Goal: Task Accomplishment & Management: Use online tool/utility

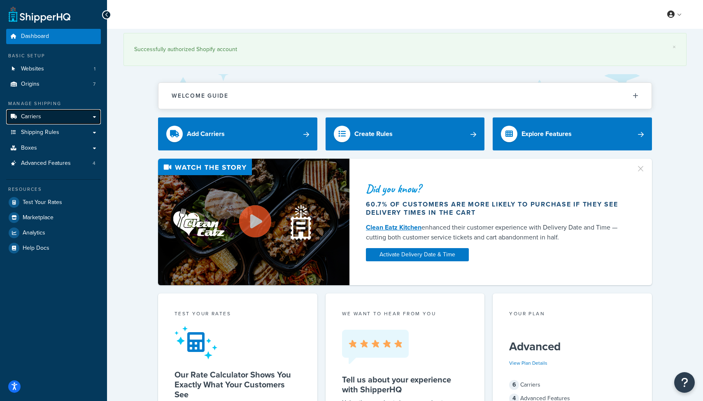
click at [76, 115] on link "Carriers" at bounding box center [53, 116] width 95 height 15
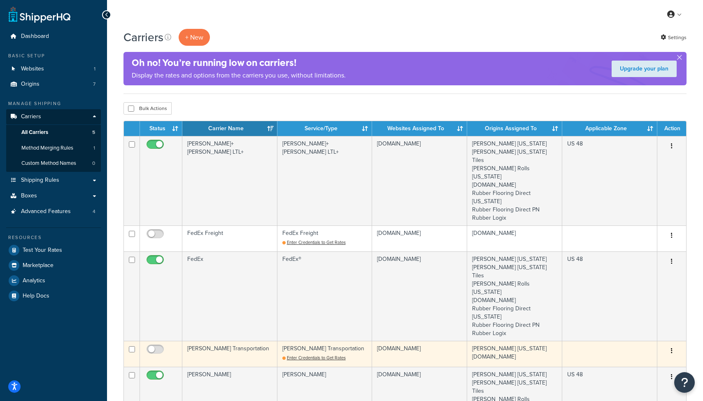
click at [229, 341] on td "Evans Transportation" at bounding box center [229, 354] width 95 height 26
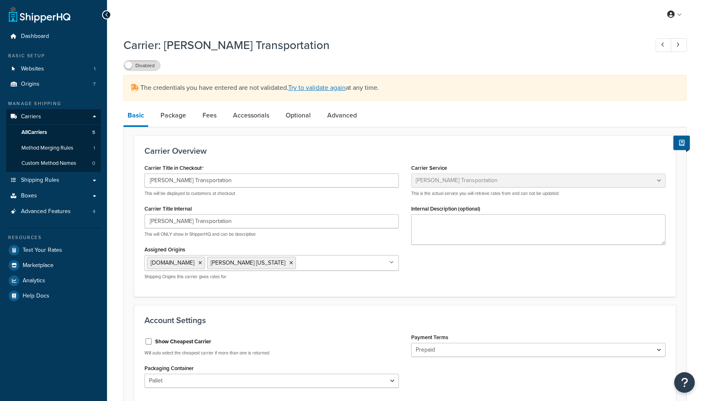
select select "evansFreight"
select select "PLT"
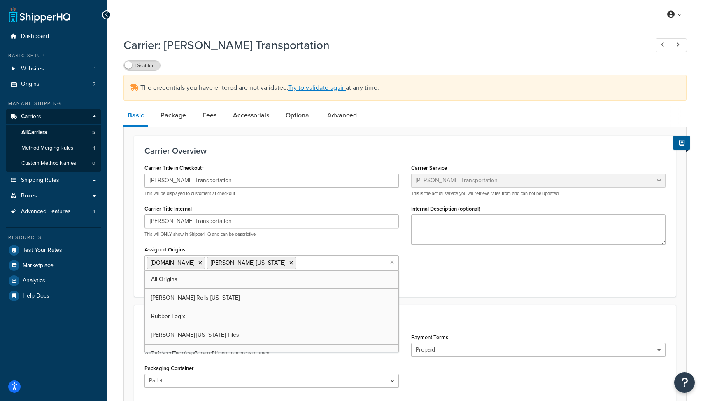
click at [298, 265] on input "Assigned Origins" at bounding box center [334, 262] width 73 height 9
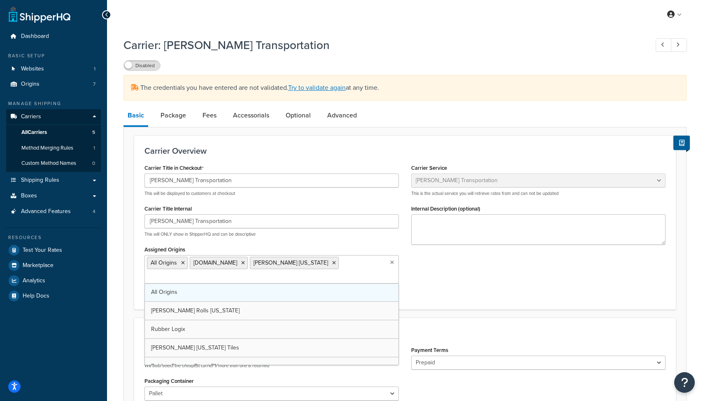
click at [278, 283] on link "All Origins" at bounding box center [272, 292] width 254 height 18
click at [282, 235] on p "This will ONLY show in ShipperHQ and can be descriptive" at bounding box center [272, 234] width 254 height 6
click at [220, 273] on input "Assigned Origins" at bounding box center [183, 277] width 73 height 9
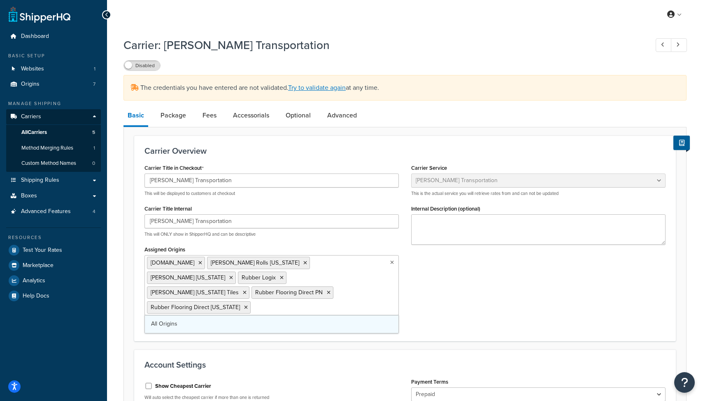
click at [223, 315] on link "All Origins" at bounding box center [272, 324] width 254 height 18
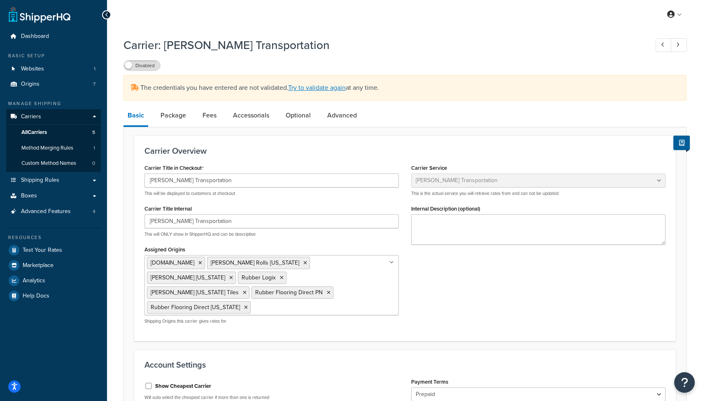
click at [470, 279] on div "Carrier Title in Checkout Evans Transportation This will be displayed to custom…" at bounding box center [405, 246] width 534 height 169
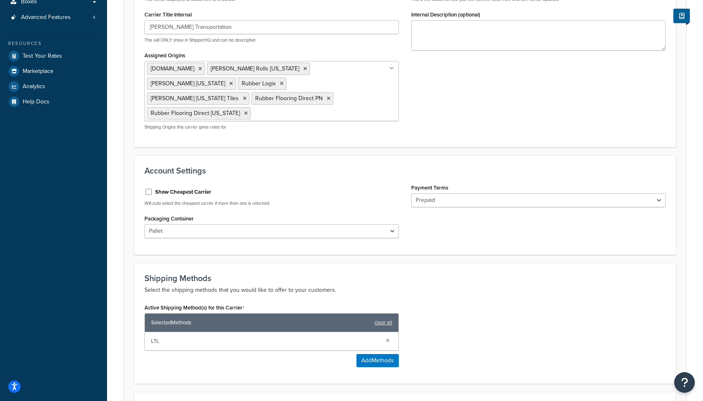
scroll to position [327, 0]
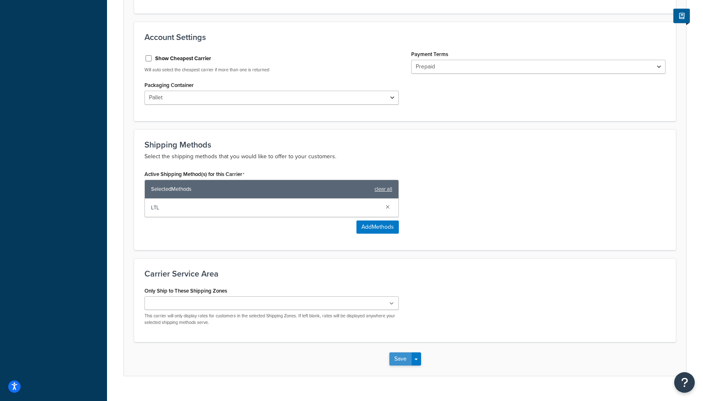
click at [403, 352] on button "Save" at bounding box center [401, 358] width 22 height 13
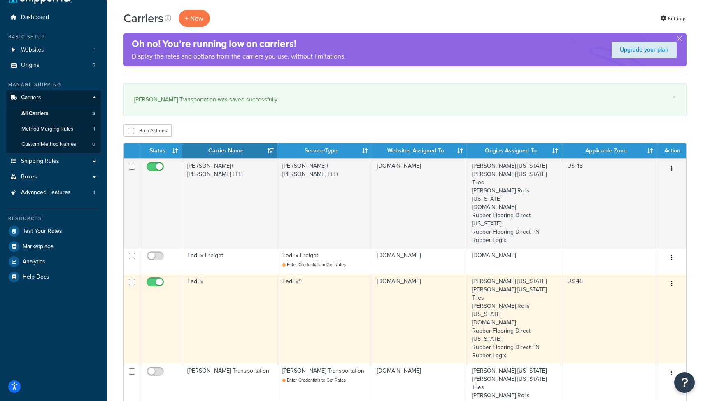
scroll to position [20, 0]
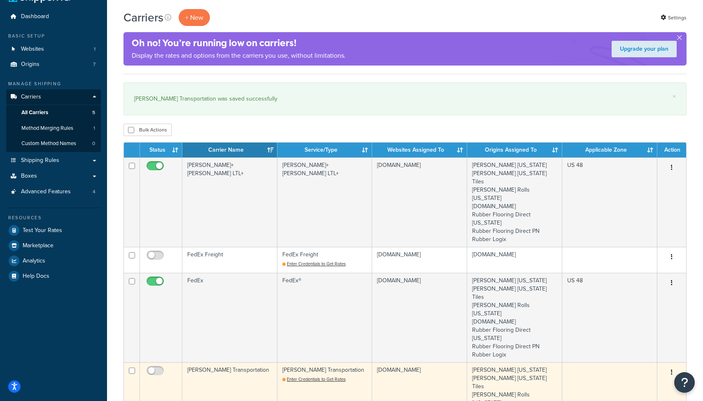
click at [204, 362] on td "[PERSON_NAME] Transportation" at bounding box center [229, 406] width 95 height 89
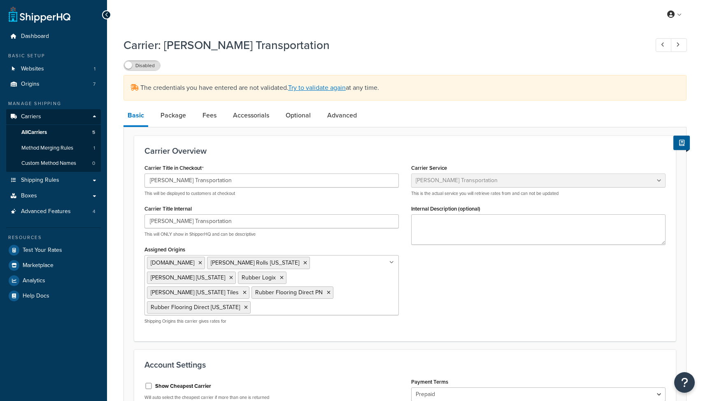
select select "evansFreight"
select select "PLT"
click at [313, 88] on link "Try to validate again" at bounding box center [317, 87] width 58 height 9
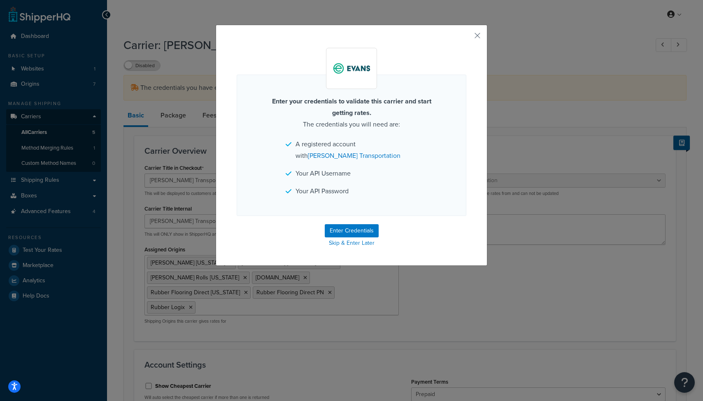
click at [352, 224] on form "Enter your credentials to validate this carrier and start getting rates. The cr…" at bounding box center [352, 148] width 230 height 201
click at [348, 228] on button "Enter Credentials" at bounding box center [352, 230] width 54 height 13
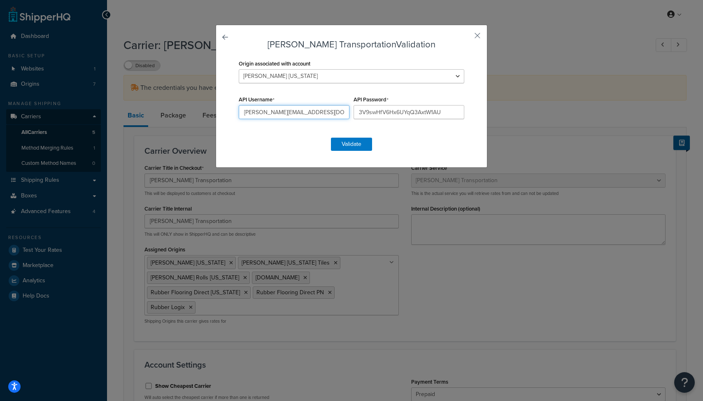
click at [264, 113] on input "jay@living.fit" at bounding box center [294, 112] width 111 height 14
paste input "EVANSLSI1415V4"
type input "EVANSLSI1415V4"
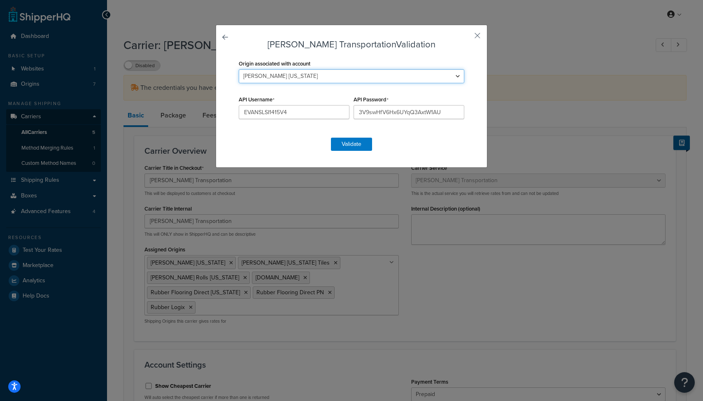
click at [277, 73] on select "Fleck California Fleck Ohio Tiles Fleck Rolls Ohio Living.Fit Rubber Flooring D…" at bounding box center [352, 76] width 226 height 14
select select "162620"
click at [239, 69] on select "Fleck California Fleck Ohio Tiles Fleck Rolls Ohio Living.Fit Rubber Flooring D…" at bounding box center [352, 76] width 226 height 14
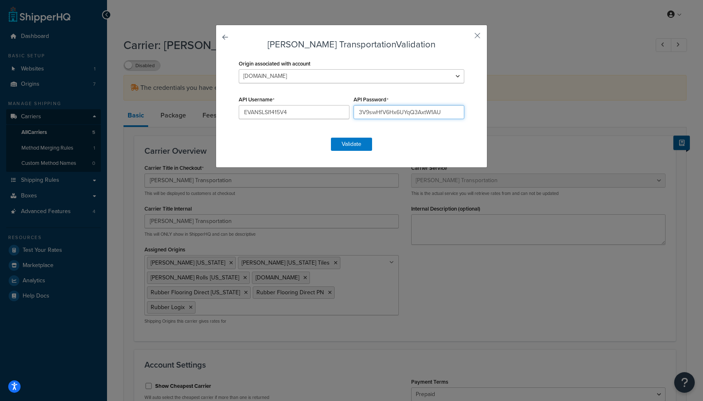
click at [384, 113] on input "3V9swHfV6Hx6UYqQ3AxtW1AU" at bounding box center [409, 112] width 111 height 14
paste input "jcwMFrRC"
type input "jcwMFrRC"
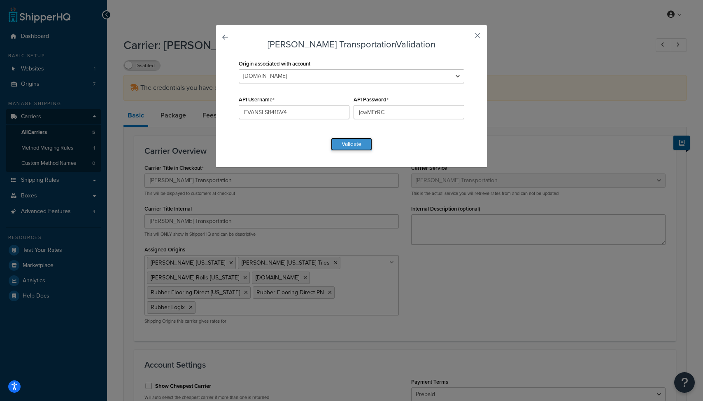
click at [359, 140] on button "Validate" at bounding box center [351, 144] width 41 height 13
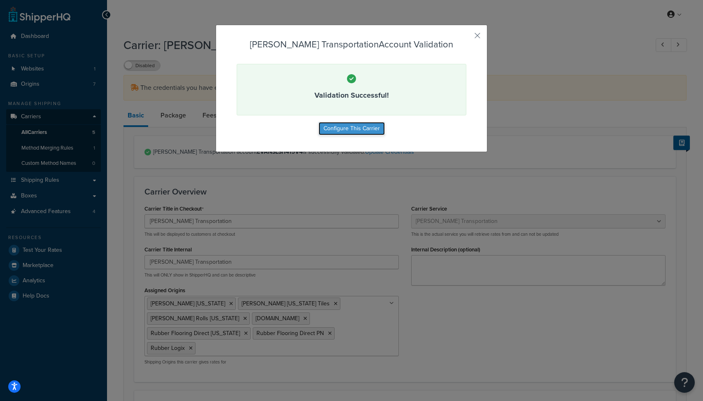
click at [359, 132] on button "Configure This Carrier" at bounding box center [352, 128] width 66 height 13
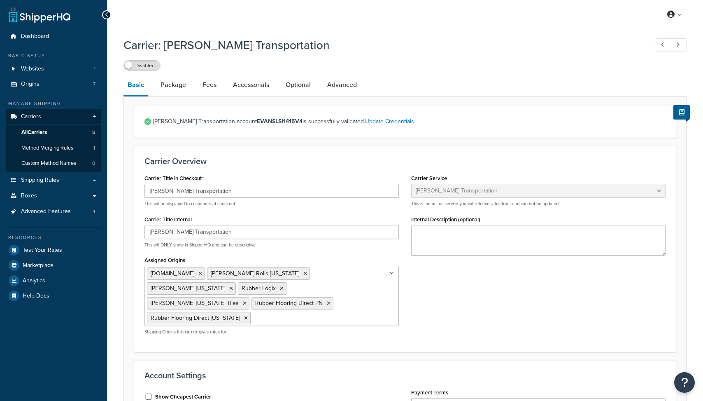
select select "evansFreight"
select select "PLT"
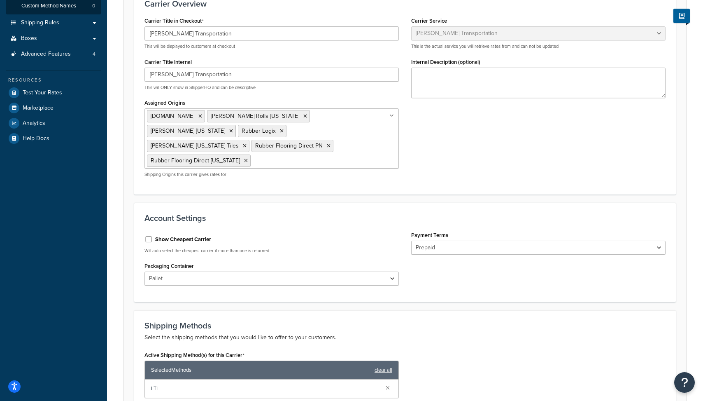
scroll to position [159, 0]
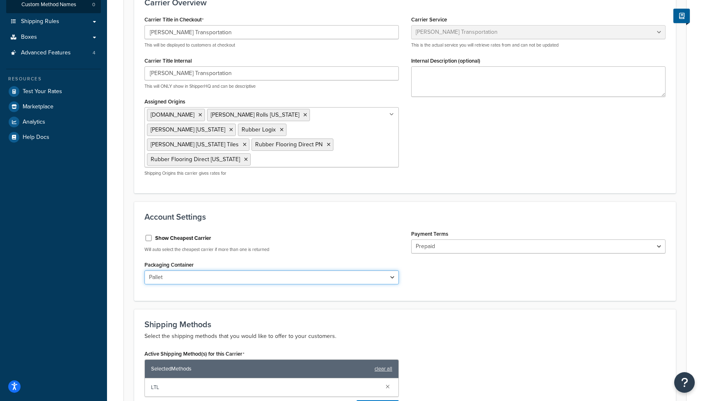
click at [301, 270] on select "Piece Pallet Box Case Crate Carton Drum Bundle" at bounding box center [272, 277] width 254 height 14
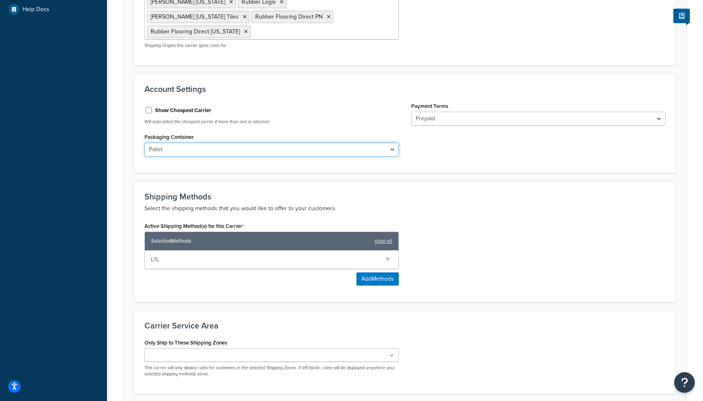
scroll to position [312, 0]
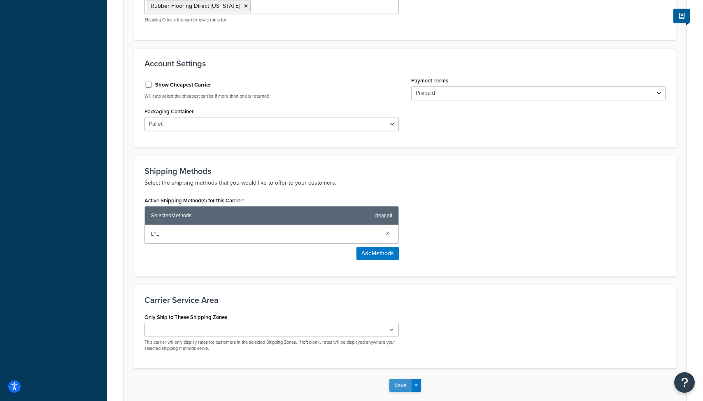
click at [401, 378] on button "Save" at bounding box center [401, 384] width 22 height 13
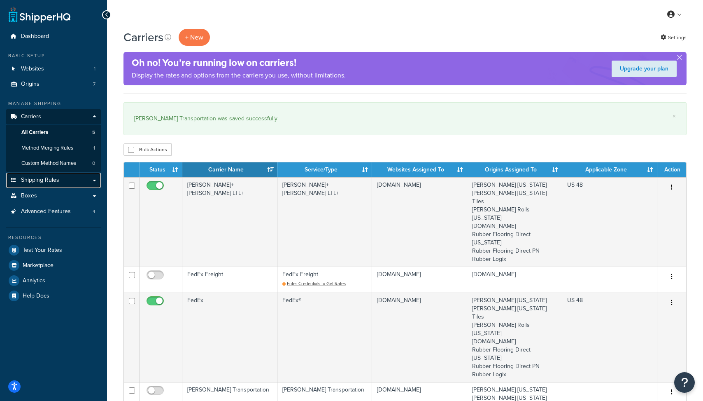
click at [63, 180] on link "Shipping Rules" at bounding box center [53, 180] width 95 height 15
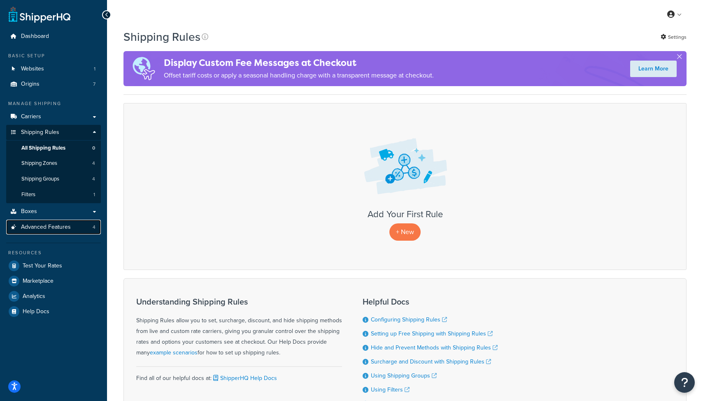
click at [65, 224] on span "Advanced Features" at bounding box center [46, 227] width 50 height 7
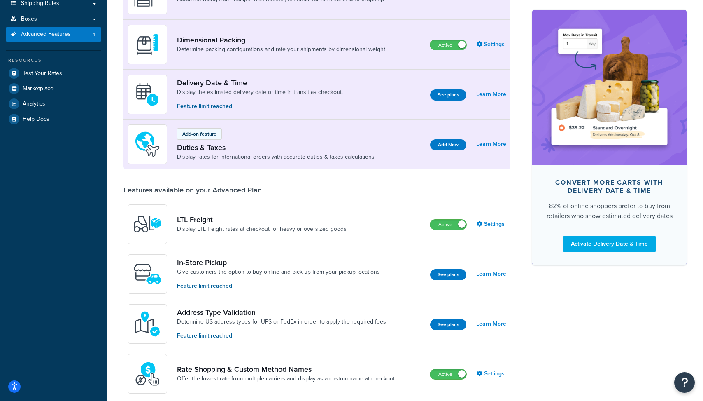
scroll to position [156, 0]
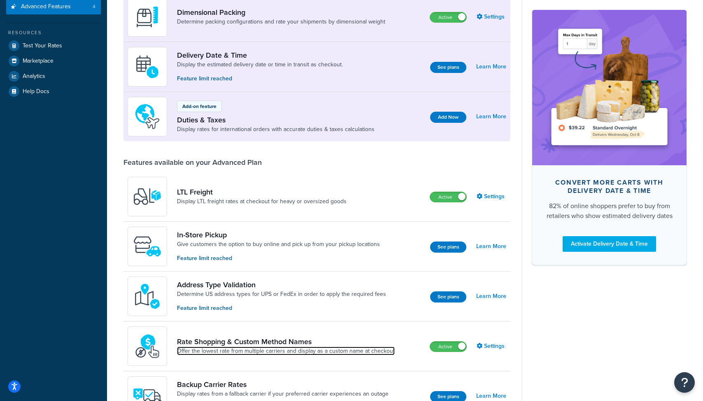
click at [322, 347] on link "Offer the lowest rate from multiple carriers and display as a custom name at ch…" at bounding box center [286, 351] width 218 height 8
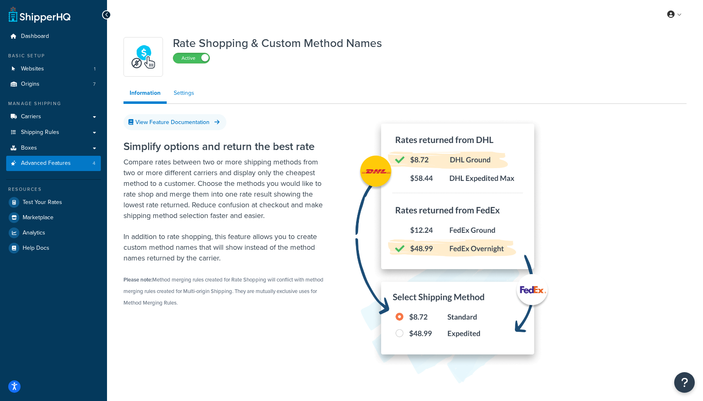
click at [187, 97] on link "Settings" at bounding box center [184, 93] width 33 height 16
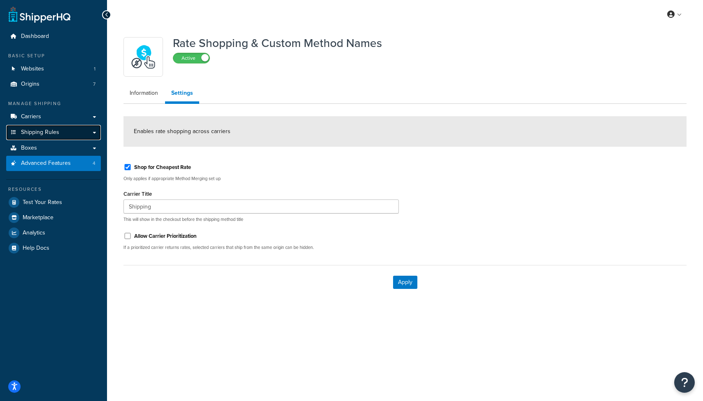
click at [70, 128] on link "Shipping Rules" at bounding box center [53, 132] width 95 height 15
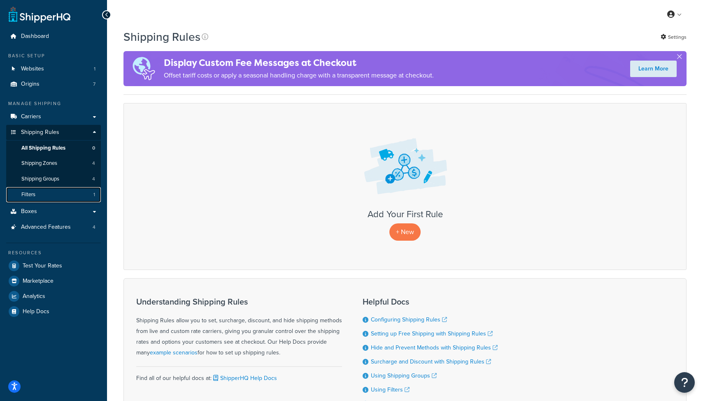
click at [60, 191] on link "Filters 1" at bounding box center [53, 194] width 95 height 15
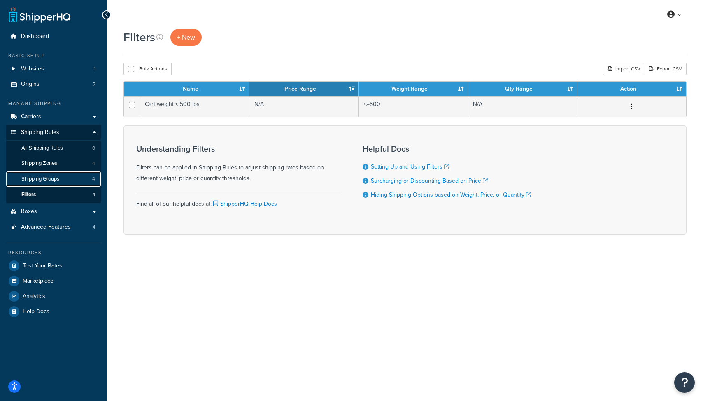
click at [66, 181] on link "Shipping Groups 4" at bounding box center [53, 178] width 95 height 15
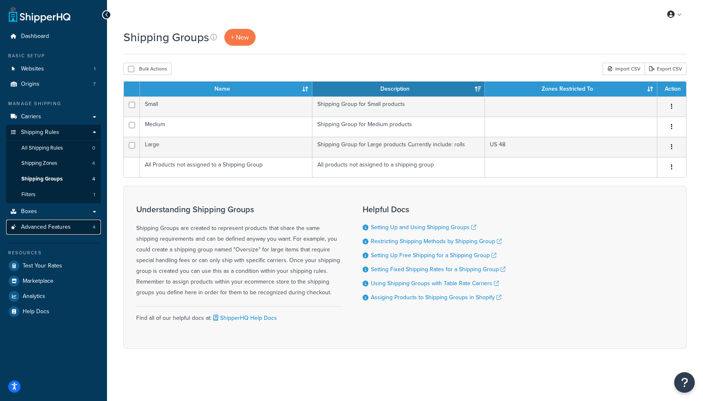
click at [56, 227] on span "Advanced Features" at bounding box center [46, 227] width 50 height 7
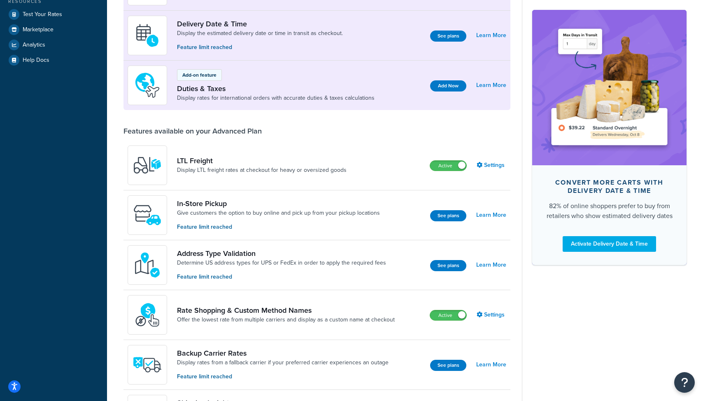
scroll to position [191, 0]
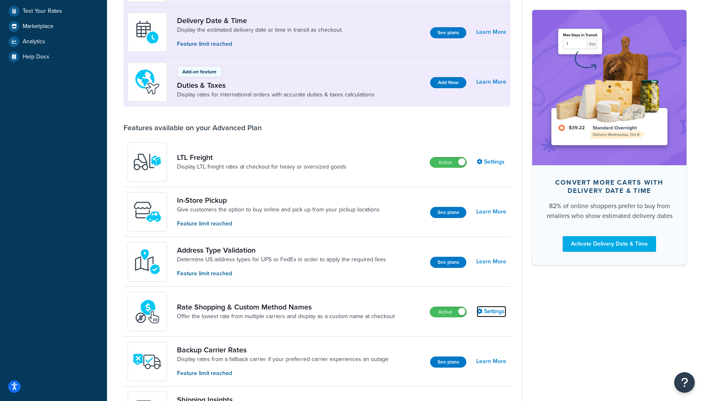
click at [483, 309] on link "Settings" at bounding box center [492, 312] width 30 height 12
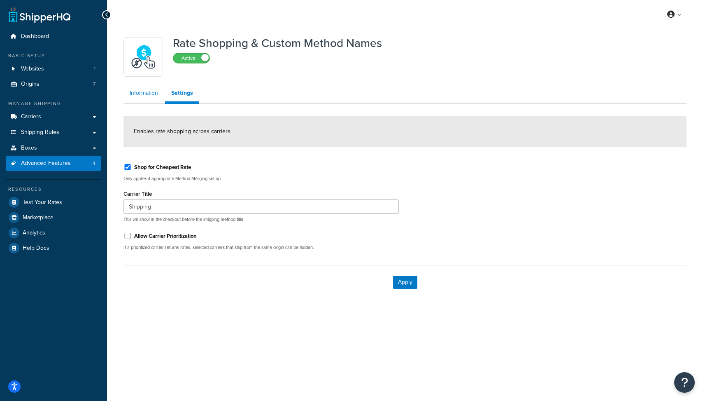
click at [141, 91] on link "Information" at bounding box center [144, 93] width 41 height 16
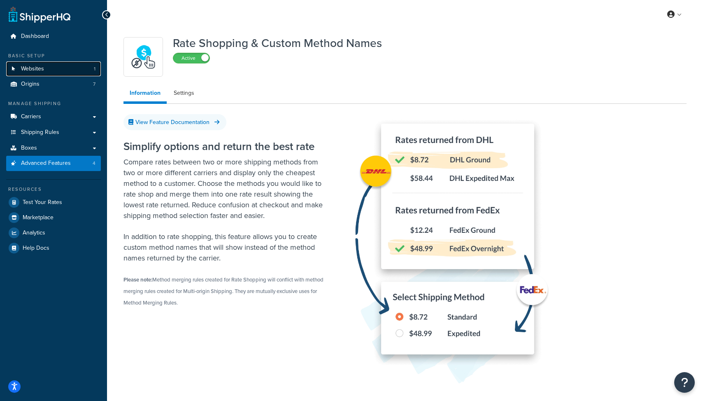
click at [72, 70] on link "Websites 1" at bounding box center [53, 68] width 95 height 15
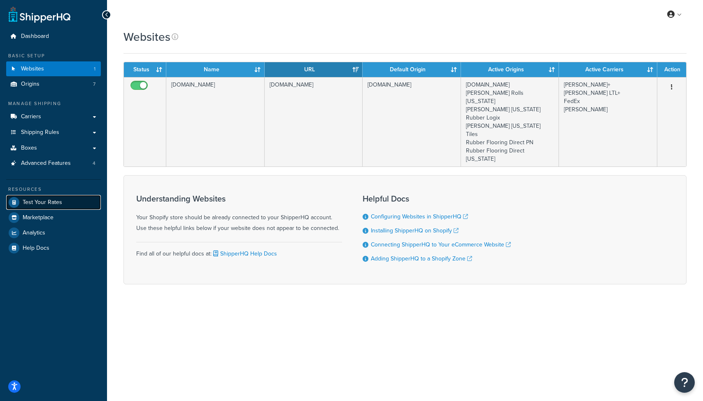
click at [57, 197] on link "Test Your Rates" at bounding box center [53, 202] width 95 height 15
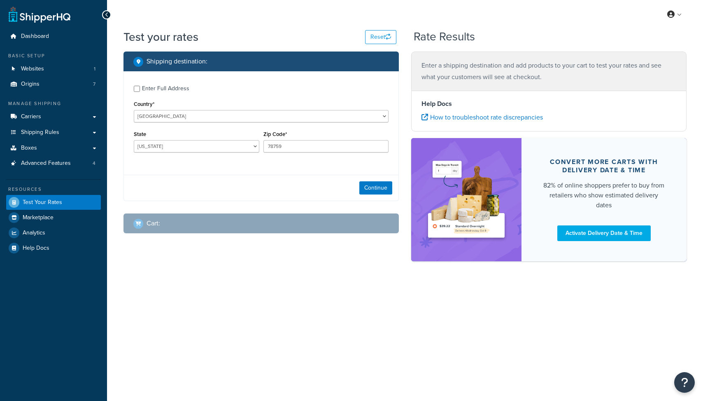
select select "[GEOGRAPHIC_DATA]"
click at [369, 192] on button "Continue" at bounding box center [375, 187] width 33 height 13
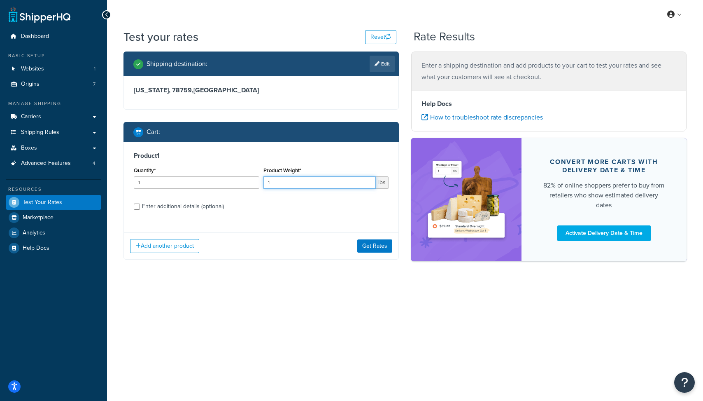
click at [288, 183] on input "1" at bounding box center [320, 182] width 113 height 12
click at [287, 183] on input "1" at bounding box center [320, 182] width 113 height 12
type input "1"
type input "256"
click at [192, 211] on div "Enter additional details (optional)" at bounding box center [183, 207] width 82 height 12
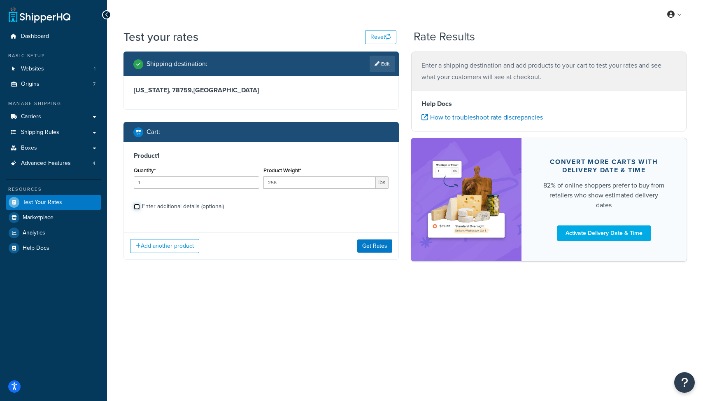
click at [140, 210] on input "Enter additional details (optional)" at bounding box center [137, 206] width 6 height 6
checkbox input "true"
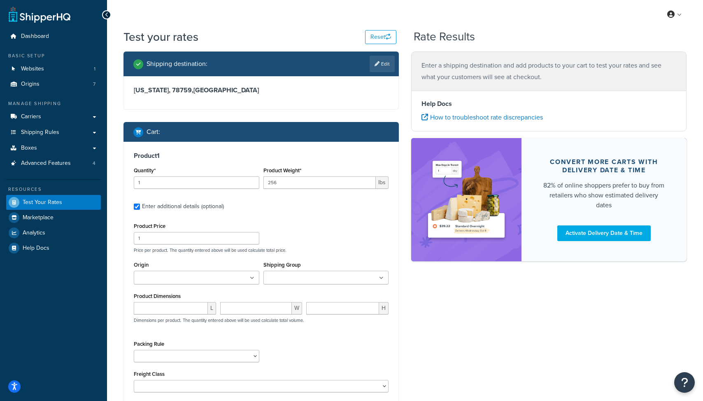
click at [194, 277] on input "Origin" at bounding box center [172, 277] width 73 height 9
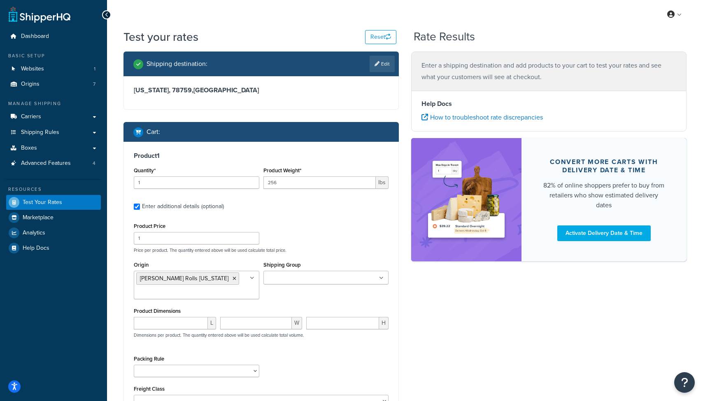
click at [292, 295] on div "Origin Fleck Rolls Ohio Fleck California Fleck Ohio Tiles Living.Fit Rubber Flo…" at bounding box center [261, 282] width 259 height 46
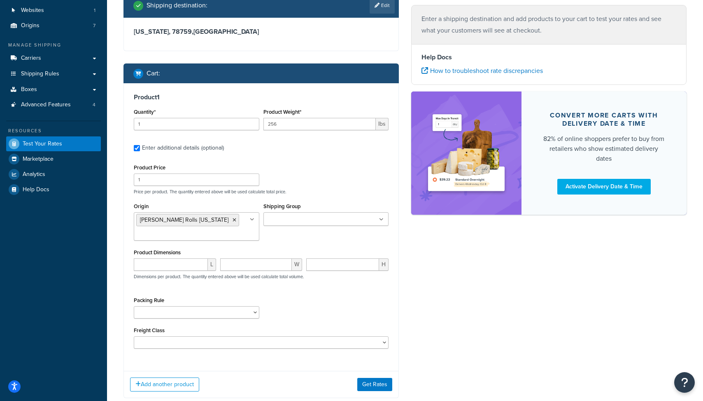
scroll to position [59, 0]
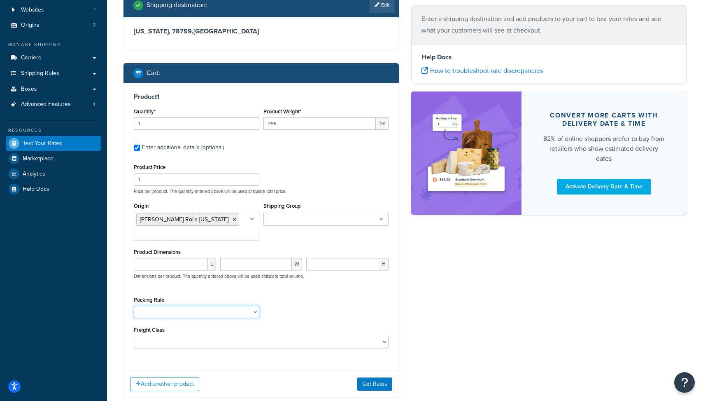
click at [219, 315] on select "18 inch Single Tiles 18 inch Tiles - Set of 6 24 Inch Tiles - 12 mm Box 24 Inch…" at bounding box center [197, 312] width 126 height 12
select select "87042"
click at [134, 306] on select "18 inch Single Tiles 18 inch Tiles - Set of 6 24 Inch Tiles - 12 mm Box 24 Inch…" at bounding box center [197, 312] width 126 height 12
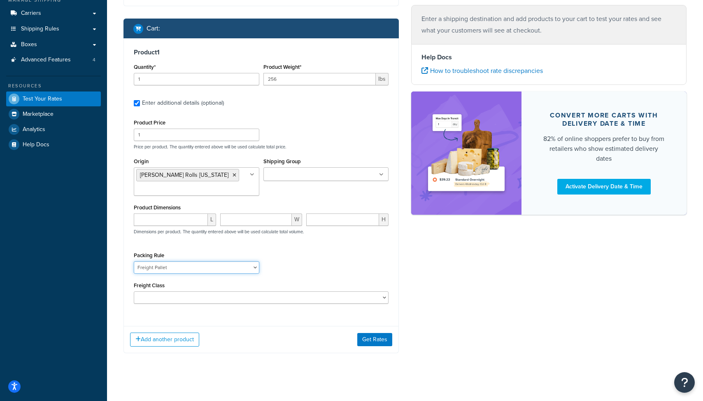
scroll to position [110, 0]
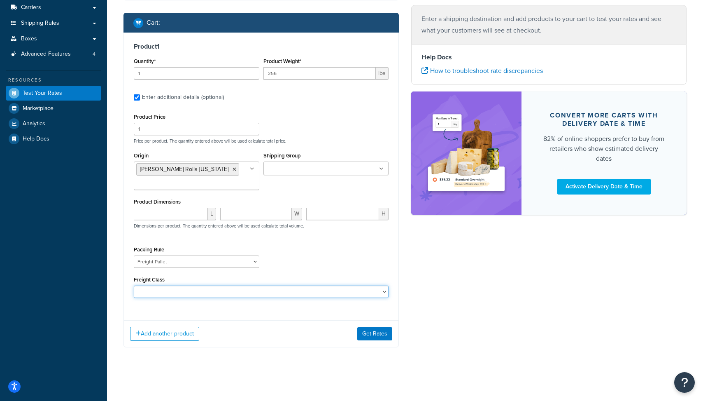
click at [233, 288] on select "50 55 60 65 70 77.5 85 92.5 100 110 125 150 175 200 250 300 400 500" at bounding box center [261, 291] width 255 height 12
select select "60"
click at [134, 285] on select "50 55 60 65 70 77.5 85 92.5 100 110 125 150 175 200 250 300 400 500" at bounding box center [261, 291] width 255 height 12
click at [391, 340] on button "Get Rates" at bounding box center [374, 333] width 35 height 13
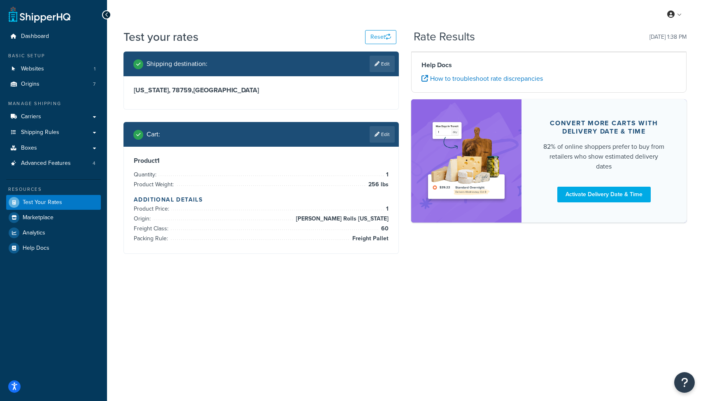
scroll to position [0, 0]
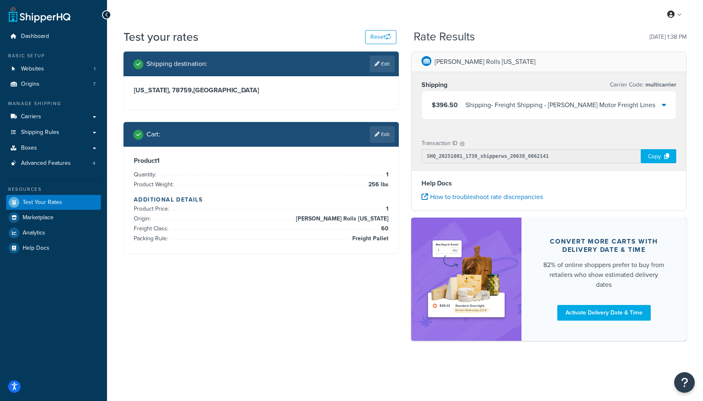
click at [668, 90] on p "Carrier Code: multicarrier" at bounding box center [643, 85] width 66 height 12
click at [660, 105] on div "$396.50 Shipping - Freight Shipping - Saia Motor Freight Lines" at bounding box center [549, 105] width 254 height 28
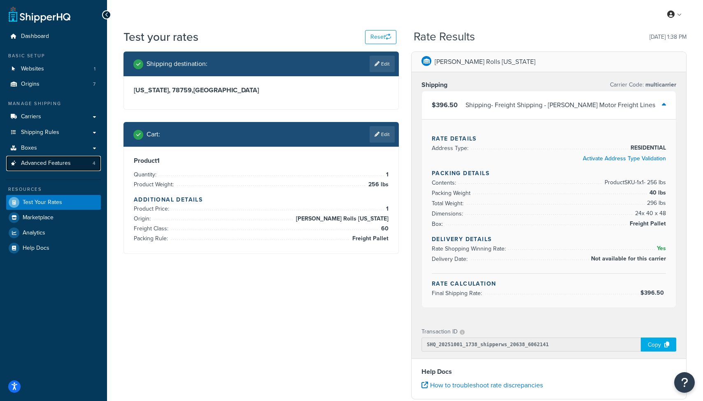
click at [42, 161] on span "Advanced Features" at bounding box center [46, 163] width 50 height 7
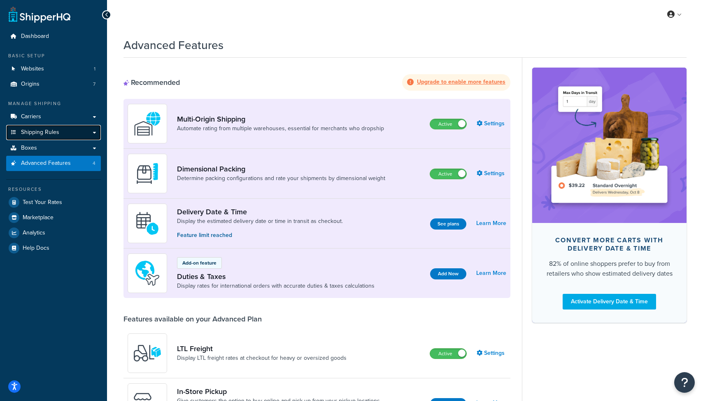
click at [43, 129] on span "Shipping Rules" at bounding box center [40, 132] width 38 height 7
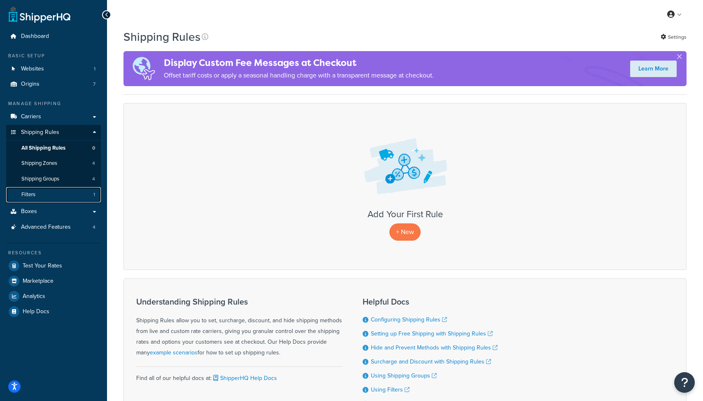
click at [65, 192] on link "Filters 1" at bounding box center [53, 194] width 95 height 15
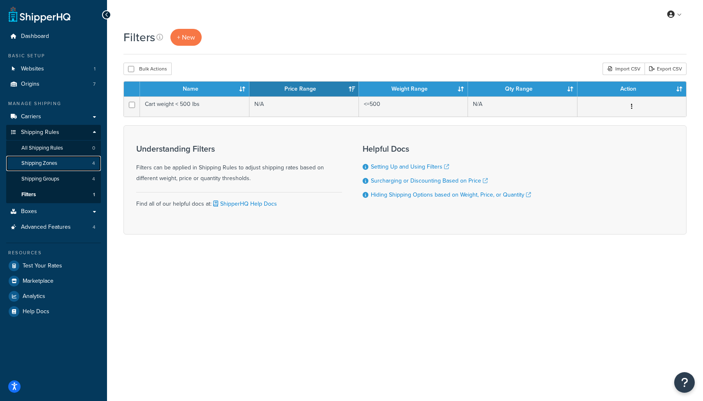
click at [65, 167] on link "Shipping Zones 4" at bounding box center [53, 163] width 95 height 15
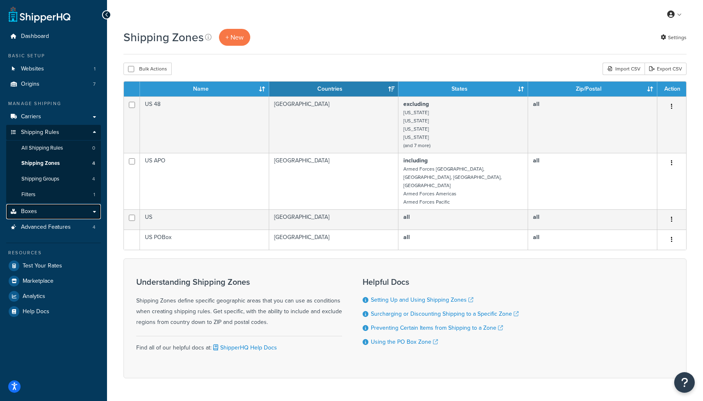
click at [79, 211] on link "Boxes" at bounding box center [53, 211] width 95 height 15
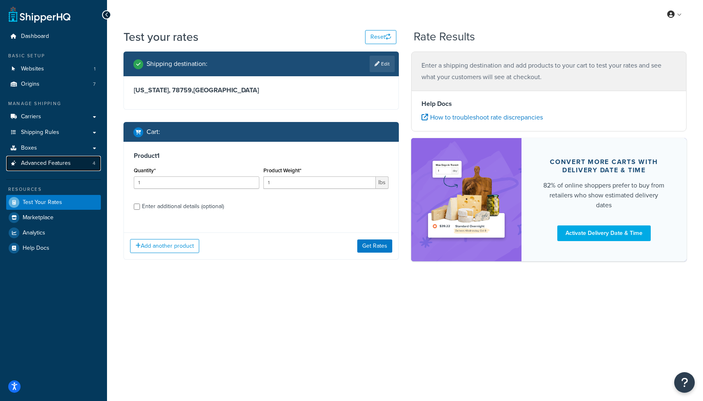
click at [81, 164] on link "Advanced Features 4" at bounding box center [53, 163] width 95 height 15
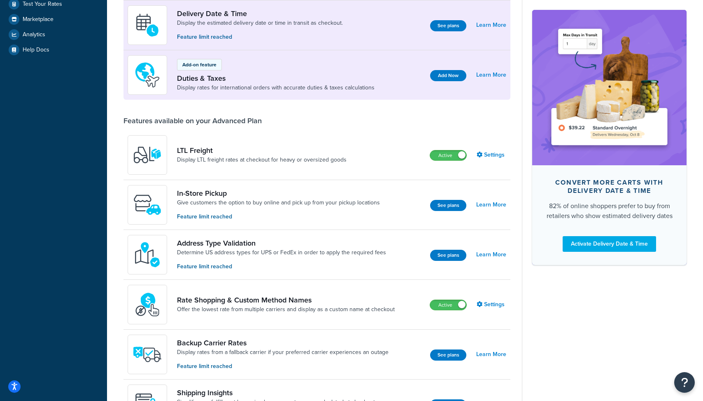
scroll to position [199, 0]
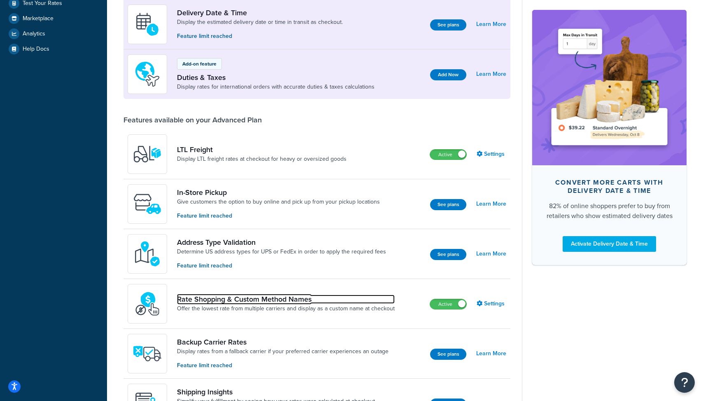
click at [224, 294] on link "Rate Shopping & Custom Method Names" at bounding box center [286, 298] width 218 height 9
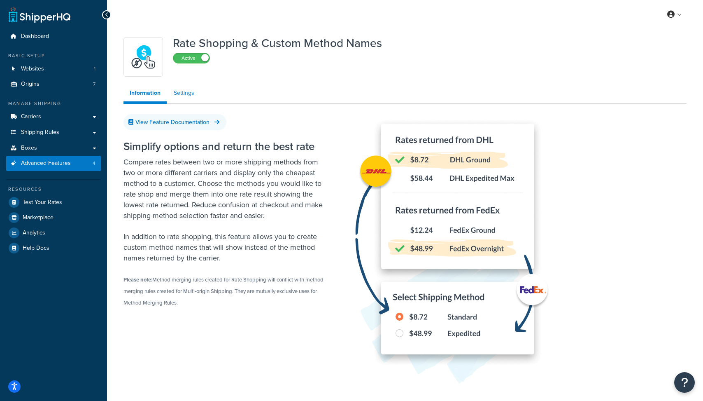
click at [180, 90] on link "Settings" at bounding box center [184, 93] width 33 height 16
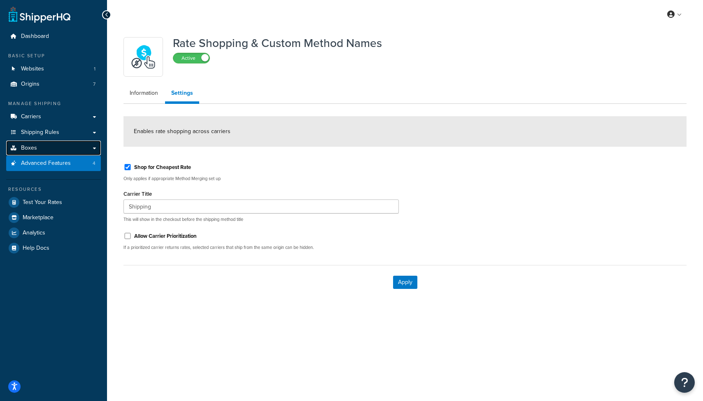
click at [54, 149] on link "Boxes" at bounding box center [53, 147] width 95 height 15
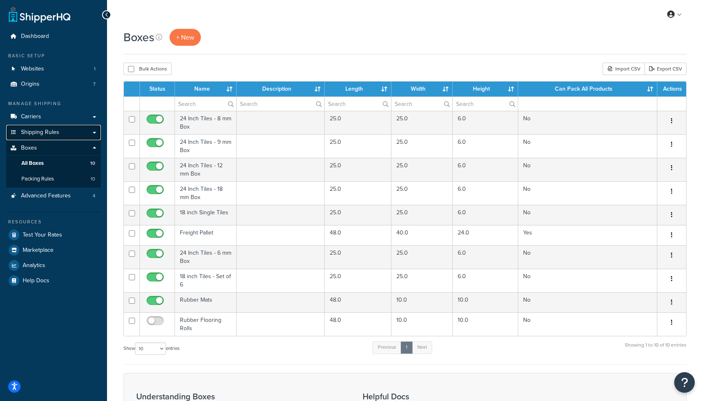
click at [64, 135] on link "Shipping Rules" at bounding box center [53, 132] width 95 height 15
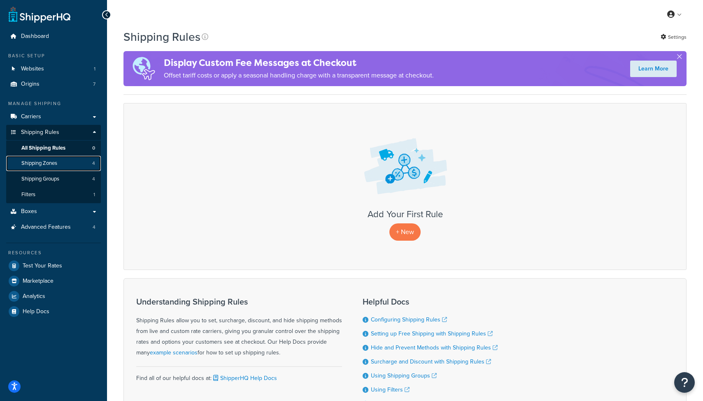
click at [68, 163] on link "Shipping Zones 4" at bounding box center [53, 163] width 95 height 15
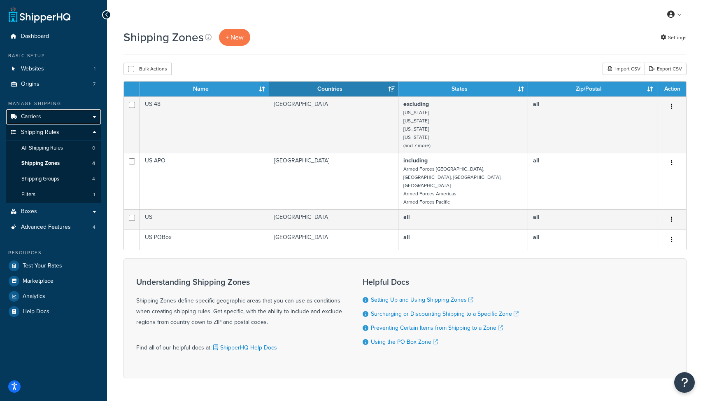
click at [48, 116] on link "Carriers" at bounding box center [53, 116] width 95 height 15
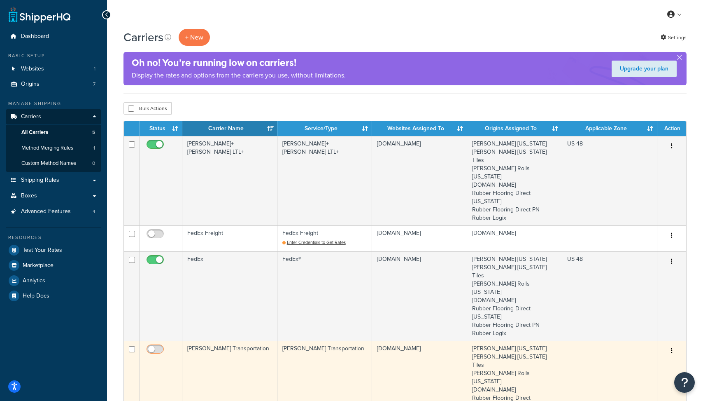
click at [156, 346] on input "checkbox" at bounding box center [156, 351] width 23 height 10
checkbox input "true"
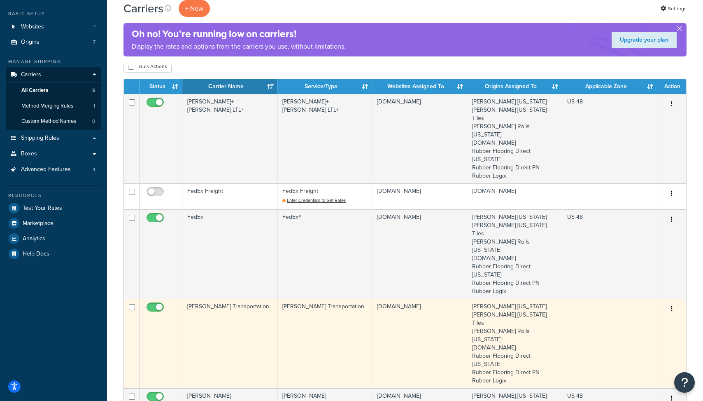
scroll to position [56, 0]
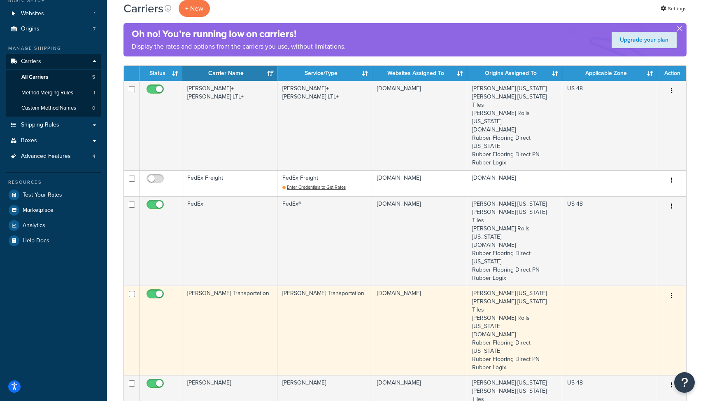
click at [217, 285] on td "[PERSON_NAME] Transportation" at bounding box center [229, 329] width 95 height 89
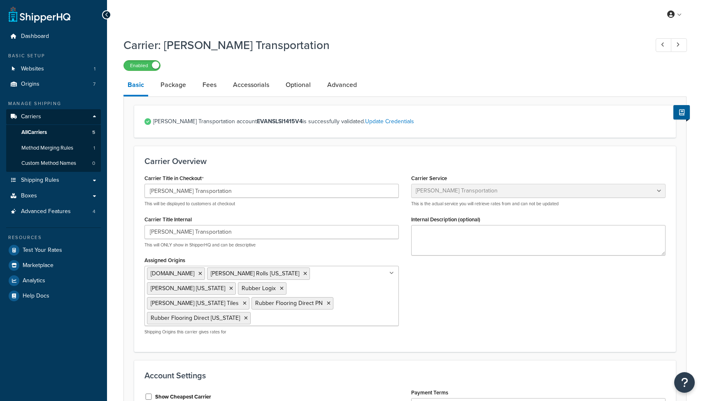
select select "evansFreight"
select select "PLT"
click at [166, 87] on link "Package" at bounding box center [173, 85] width 34 height 20
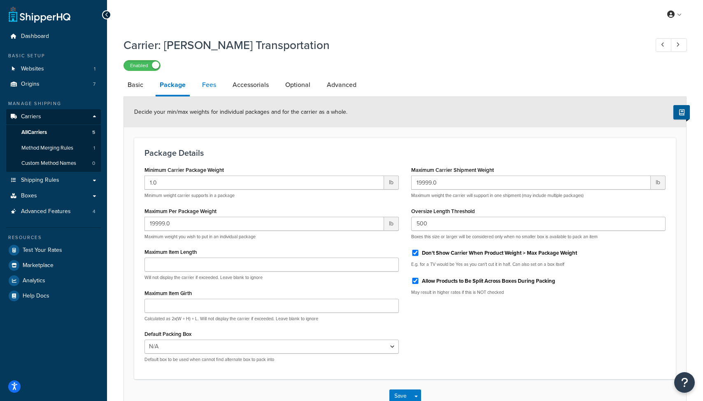
click at [212, 95] on link "Fees" at bounding box center [209, 85] width 22 height 20
select select "AFTER"
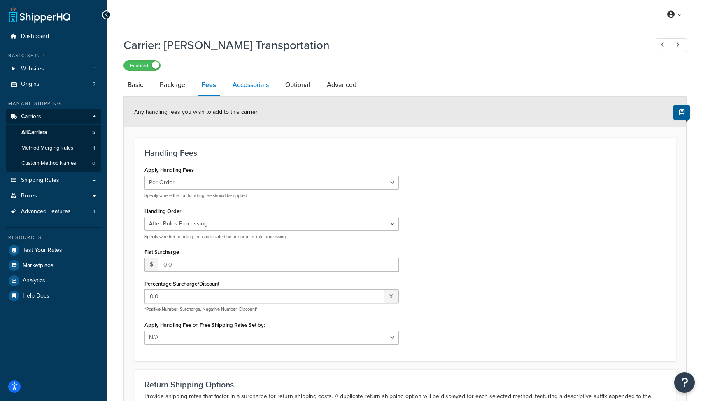
click at [248, 83] on link "Accessorials" at bounding box center [251, 85] width 44 height 20
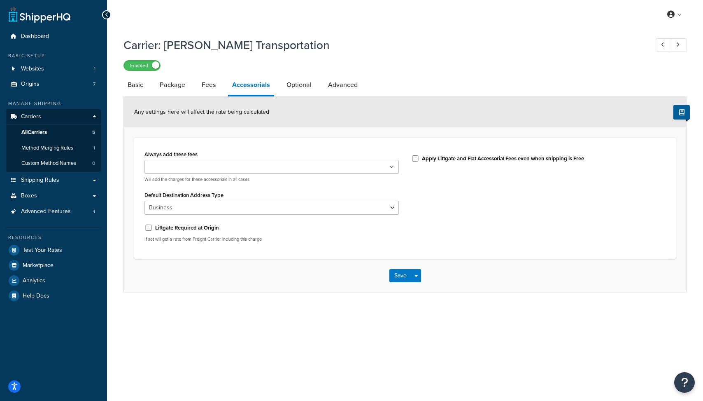
click at [252, 156] on div "Always add these fees Liftgate Address Type Scheduled Appointment Inside Delive…" at bounding box center [272, 165] width 254 height 34
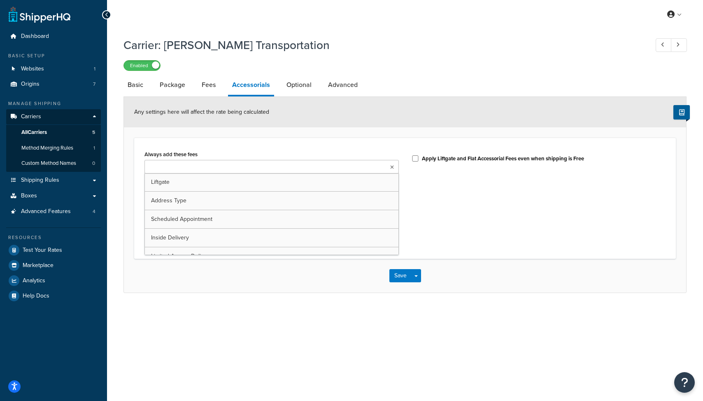
click at [249, 167] on ul at bounding box center [272, 167] width 254 height 14
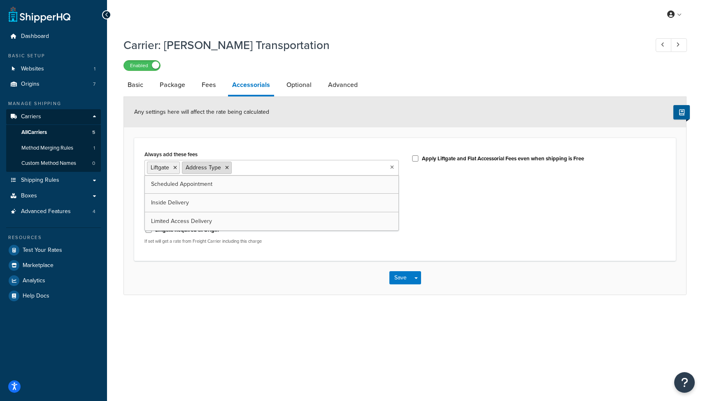
click at [227, 167] on icon at bounding box center [227, 167] width 4 height 5
click at [425, 161] on label "Apply Liftgate and Flat Accessorial Fees even when shipping is Free" at bounding box center [503, 158] width 162 height 7
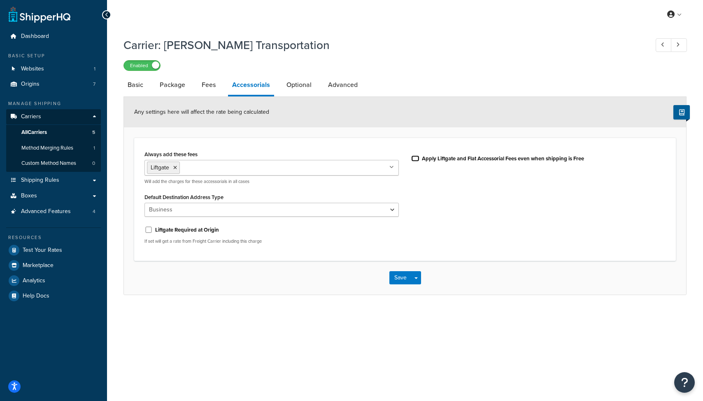
click at [420, 161] on input "Apply Liftgate and Flat Accessorial Fees even when shipping is Free" at bounding box center [415, 158] width 8 height 6
checkbox input "true"
click at [318, 205] on select "Business Residential" at bounding box center [272, 210] width 254 height 14
select select "residential"
click at [145, 203] on select "Business Residential" at bounding box center [272, 210] width 254 height 14
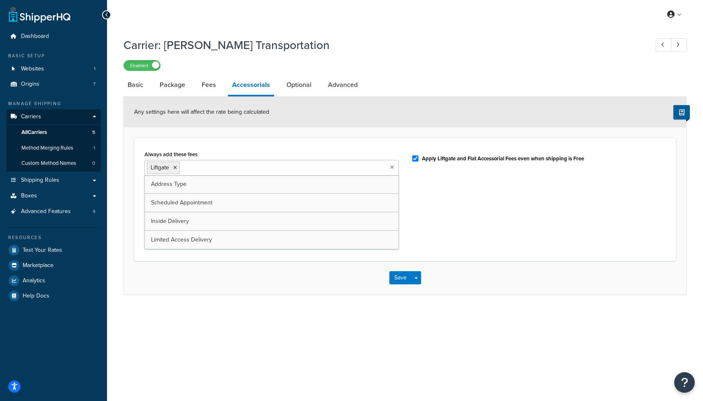
click at [290, 170] on ul "Liftgate" at bounding box center [272, 168] width 254 height 16
click at [314, 147] on div "Always add these fees Liftgate Address Type Scheduled Appointment Inside Delive…" at bounding box center [405, 199] width 542 height 123
click at [396, 275] on button "Save" at bounding box center [401, 277] width 22 height 13
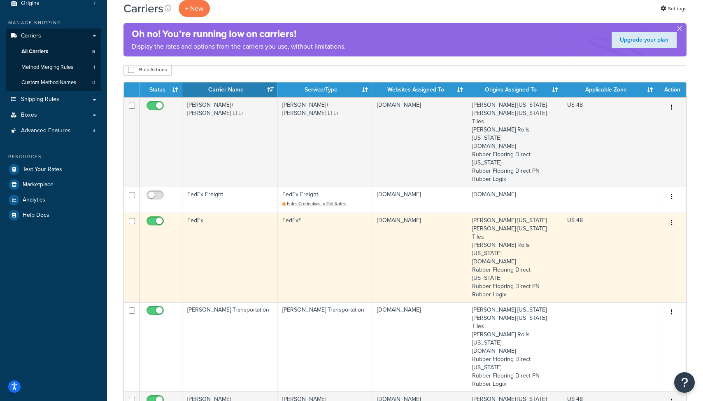
scroll to position [87, 0]
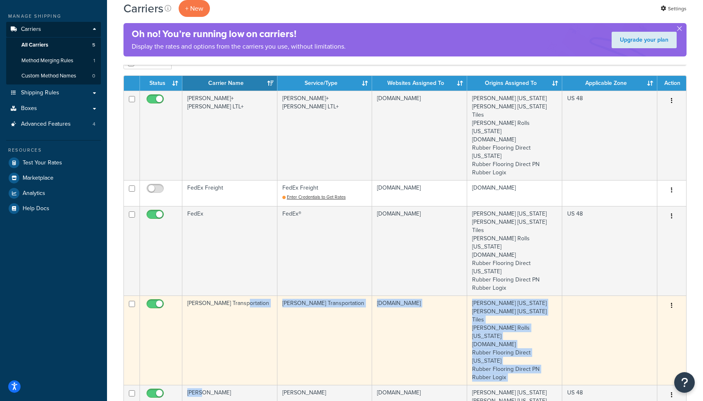
drag, startPoint x: 204, startPoint y: 320, endPoint x: 210, endPoint y: 292, distance: 27.8
click at [210, 290] on tbody "[PERSON_NAME]+[PERSON_NAME] LTL+ [PERSON_NAME]+[PERSON_NAME] LTL+ [DOMAIN_NAME]…" at bounding box center [405, 282] width 562 height 383
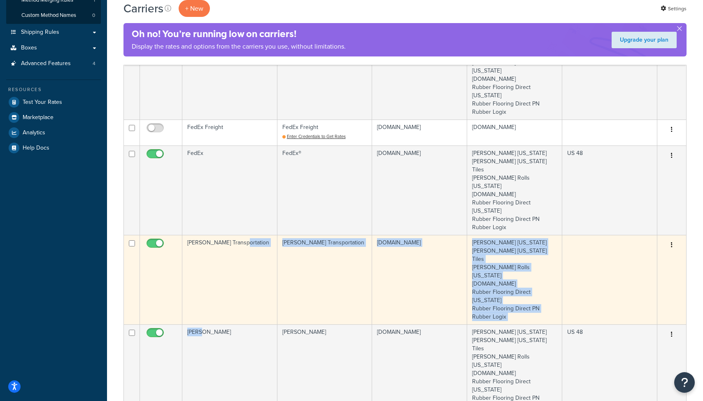
scroll to position [116, 0]
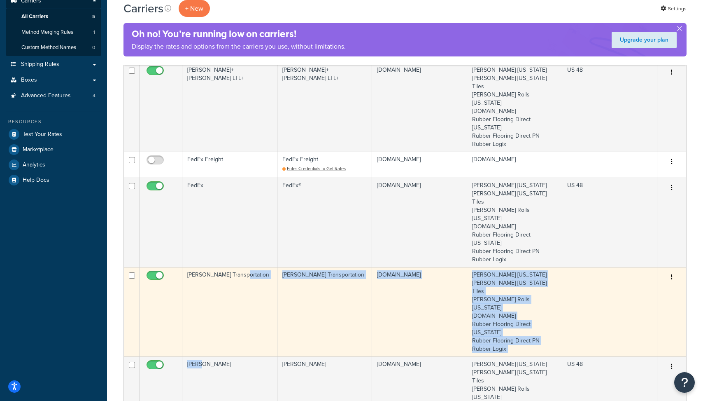
click at [215, 267] on td "[PERSON_NAME] Transportation" at bounding box center [229, 311] width 95 height 89
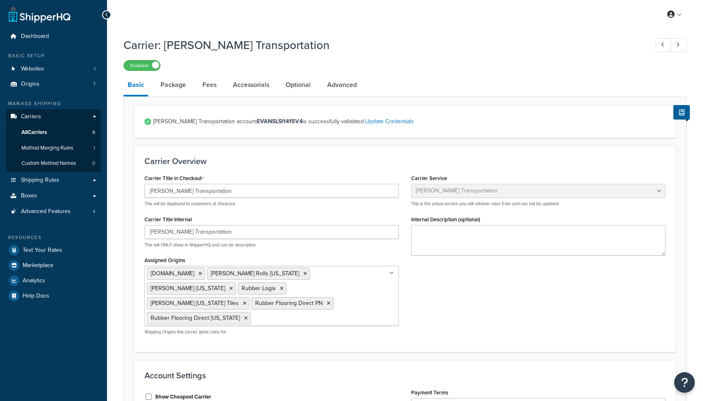
select select "evansFreight"
select select "PLT"
click at [282, 80] on link "Optional" at bounding box center [298, 85] width 33 height 20
select select "55"
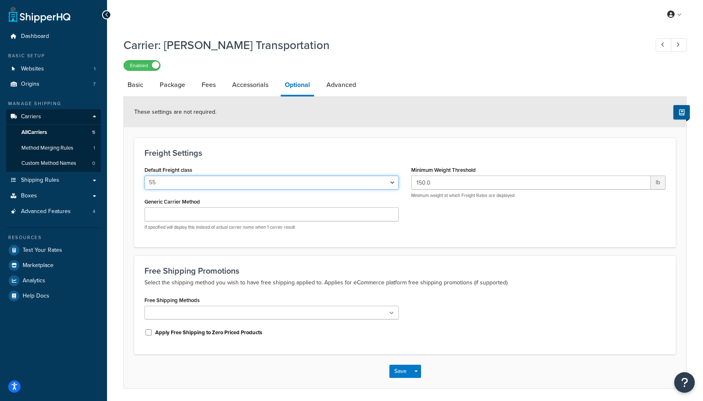
click at [260, 177] on select "50 55 60 65 70 77.5 85 92.5 100 110 125 150 175 200 250 300 400 500" at bounding box center [272, 182] width 254 height 14
click at [269, 144] on div "Freight Settings Default Freight class 50 55 60 65 70 77.5 85 92.5 100 110 125 …" at bounding box center [405, 192] width 542 height 109
drag, startPoint x: 256, startPoint y: 69, endPoint x: 255, endPoint y: 74, distance: 5.4
click at [256, 71] on div "Enabled" at bounding box center [405, 65] width 563 height 12
click at [329, 86] on link "Advanced" at bounding box center [341, 85] width 38 height 20
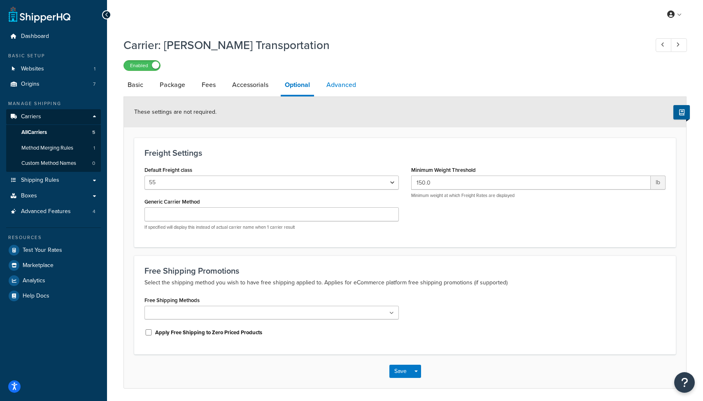
select select "false"
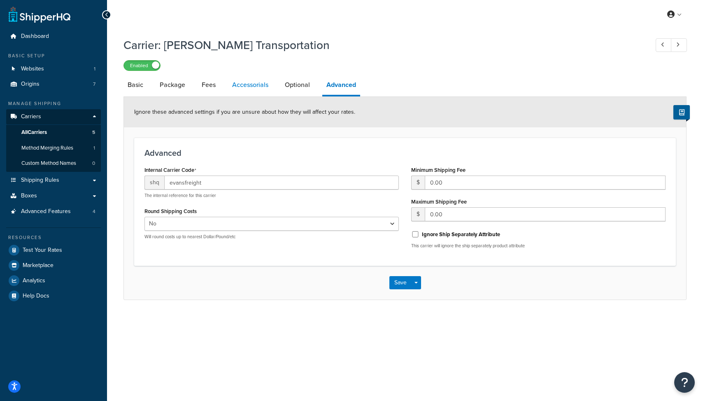
click at [235, 91] on link "Accessorials" at bounding box center [250, 85] width 44 height 20
select select "residential"
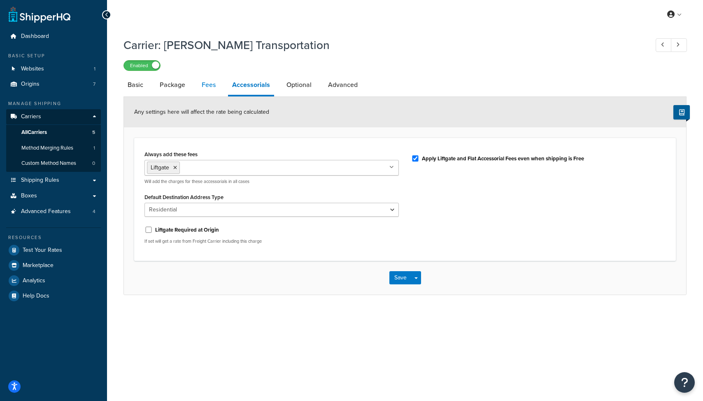
click at [203, 87] on link "Fees" at bounding box center [209, 85] width 22 height 20
select select "AFTER"
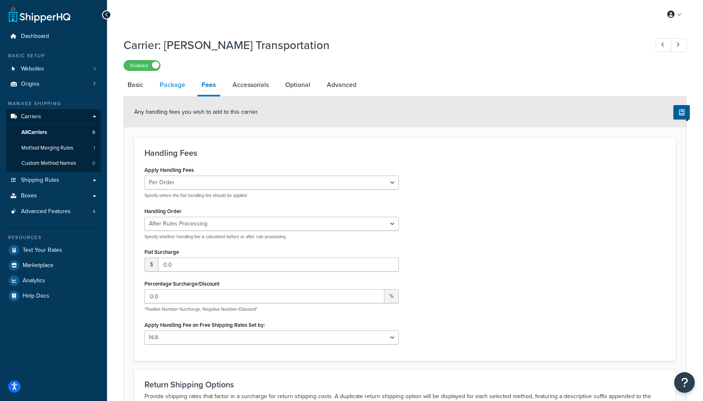
click at [174, 94] on link "Package" at bounding box center [173, 85] width 34 height 20
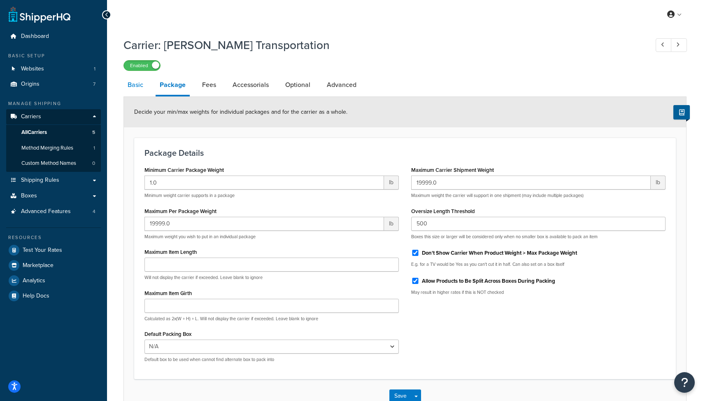
click at [141, 91] on link "Basic" at bounding box center [136, 85] width 24 height 20
select select "evansFreight"
select select "PLT"
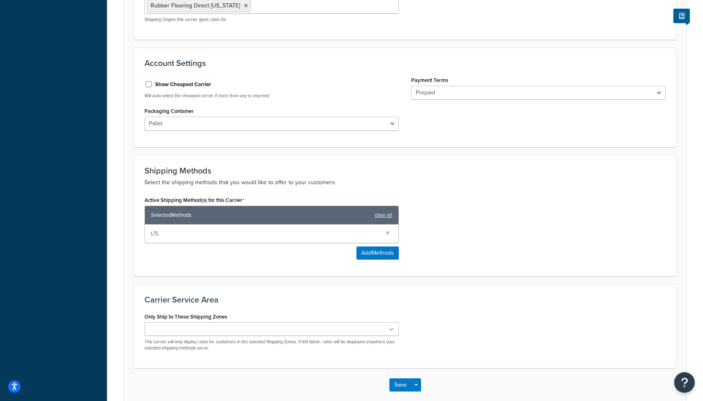
scroll to position [338, 0]
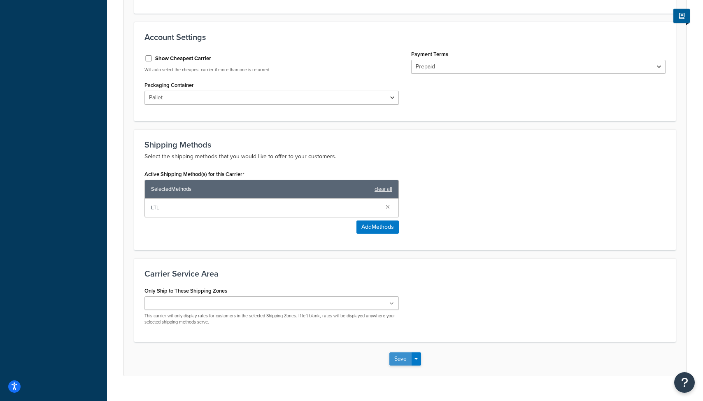
click at [400, 352] on button "Save" at bounding box center [401, 358] width 22 height 13
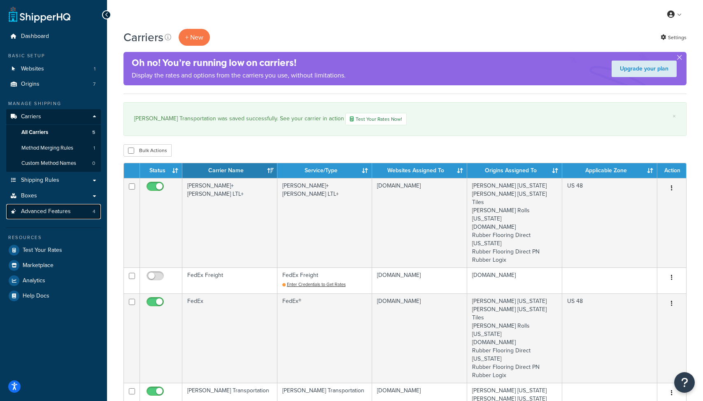
click at [63, 206] on link "Advanced Features 4" at bounding box center [53, 211] width 95 height 15
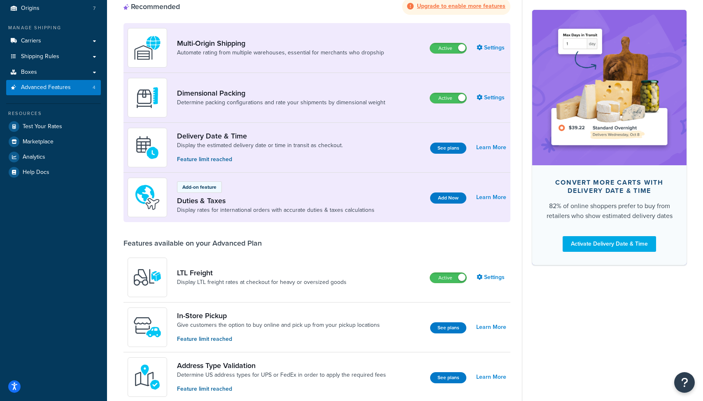
scroll to position [103, 0]
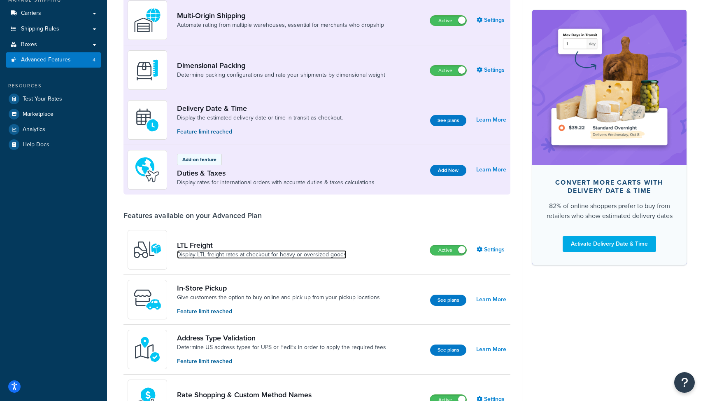
click at [340, 258] on link "Display LTL freight rates at checkout for heavy or oversized goods" at bounding box center [262, 254] width 170 height 8
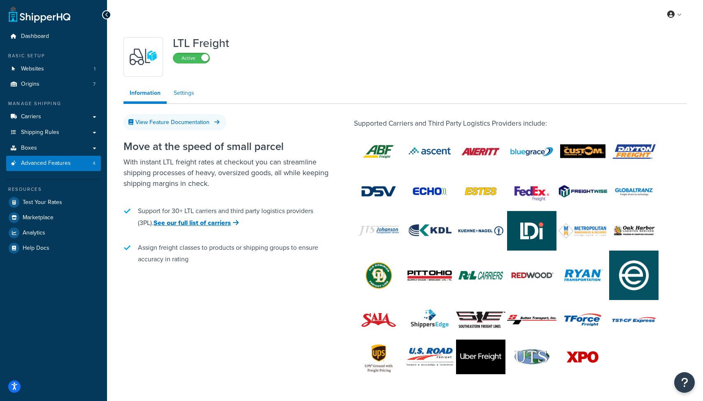
click at [182, 96] on link "Settings" at bounding box center [184, 93] width 33 height 16
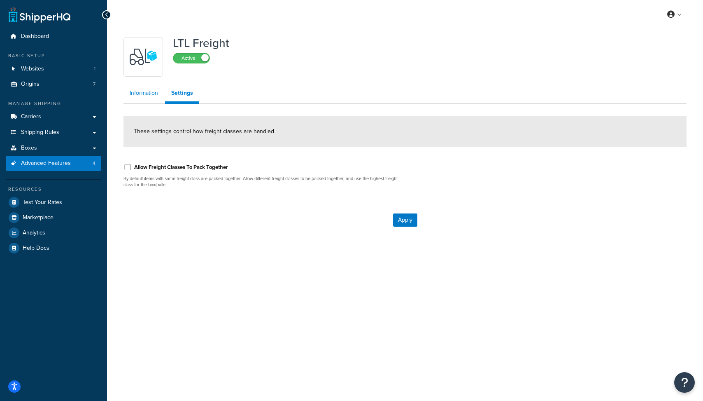
click at [153, 96] on link "Information" at bounding box center [144, 93] width 41 height 16
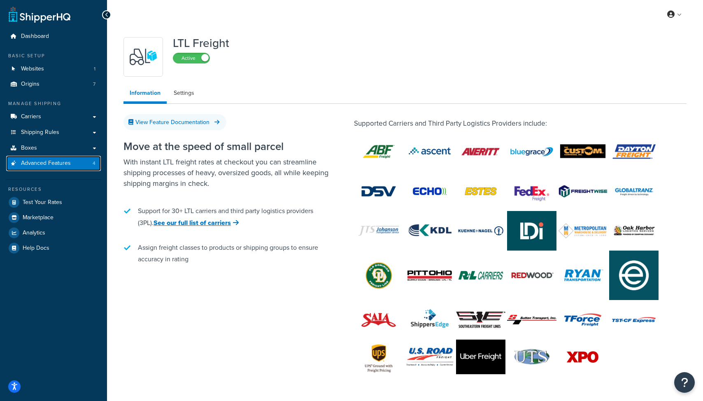
click at [63, 168] on link "Advanced Features 4" at bounding box center [53, 163] width 95 height 15
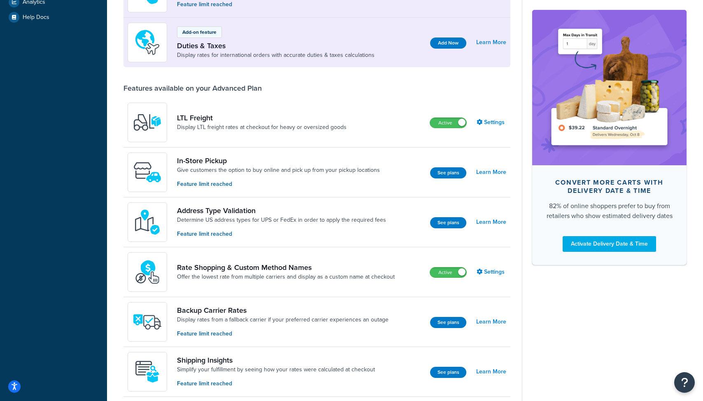
scroll to position [233, 0]
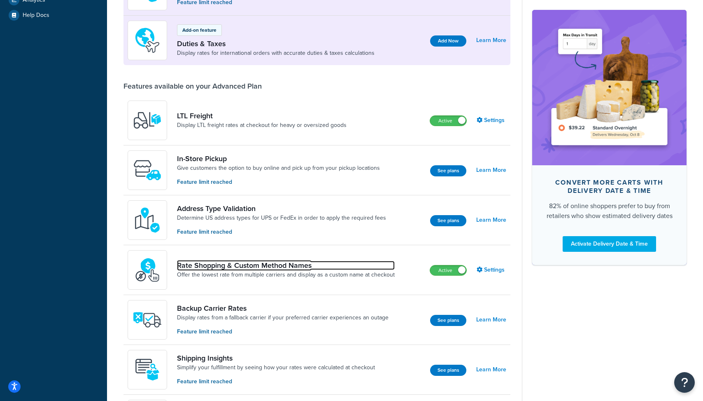
click at [243, 266] on link "Rate Shopping & Custom Method Names" at bounding box center [286, 265] width 218 height 9
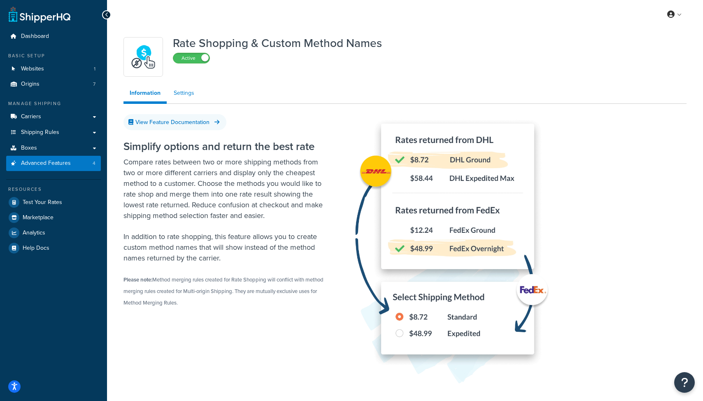
click at [184, 89] on link "Settings" at bounding box center [184, 93] width 33 height 16
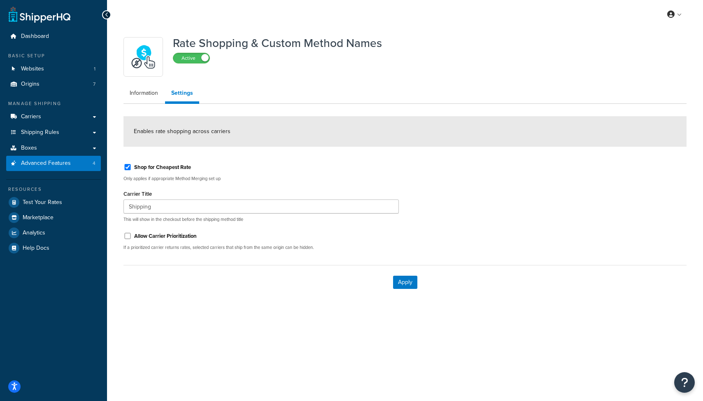
drag, startPoint x: 139, startPoint y: 40, endPoint x: 144, endPoint y: 55, distance: 15.8
click at [144, 55] on div at bounding box center [144, 57] width 40 height 40
click at [144, 93] on link "Information" at bounding box center [144, 93] width 41 height 16
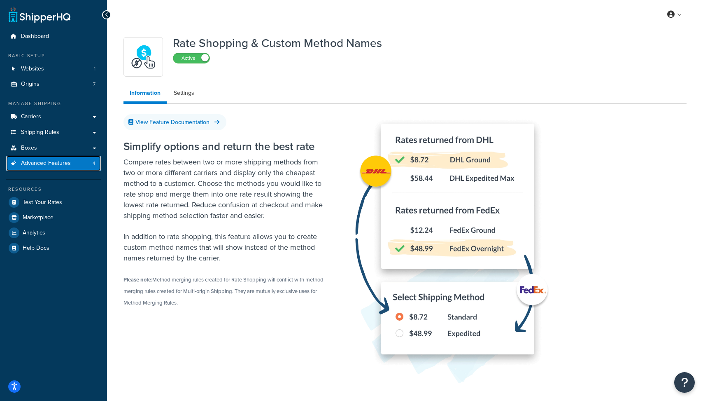
click at [65, 170] on link "Advanced Features 4" at bounding box center [53, 163] width 95 height 15
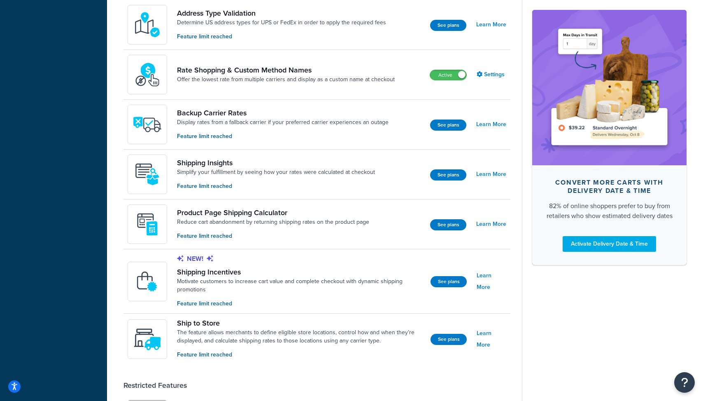
scroll to position [308, 0]
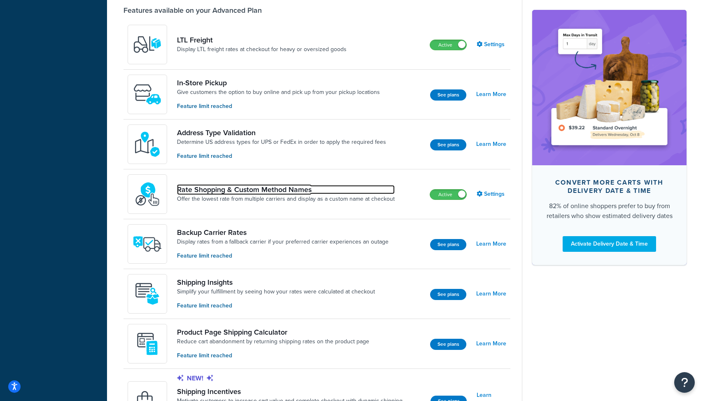
click at [299, 189] on link "Rate Shopping & Custom Method Names" at bounding box center [286, 189] width 218 height 9
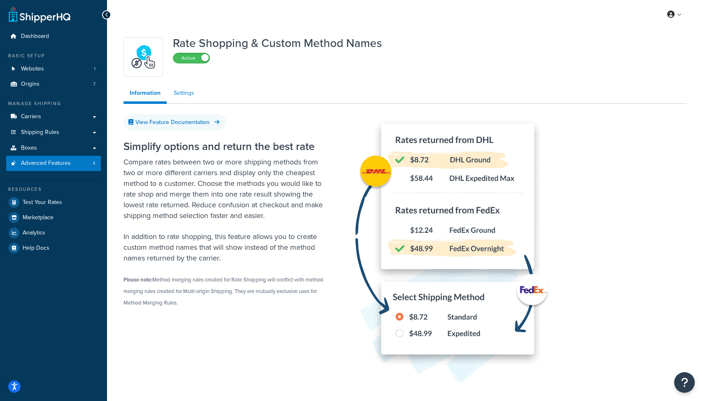
click at [191, 89] on link "Settings" at bounding box center [184, 93] width 33 height 16
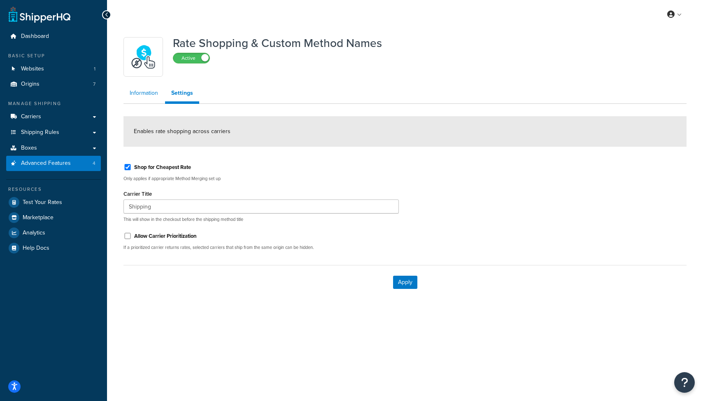
click at [138, 93] on link "Information" at bounding box center [144, 93] width 41 height 16
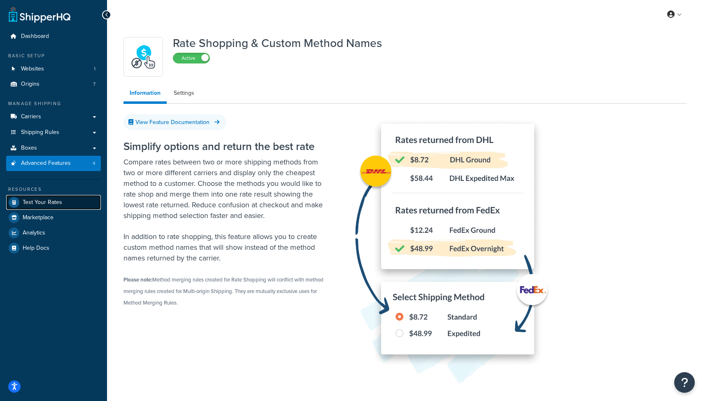
click at [44, 203] on span "Test Your Rates" at bounding box center [43, 202] width 40 height 7
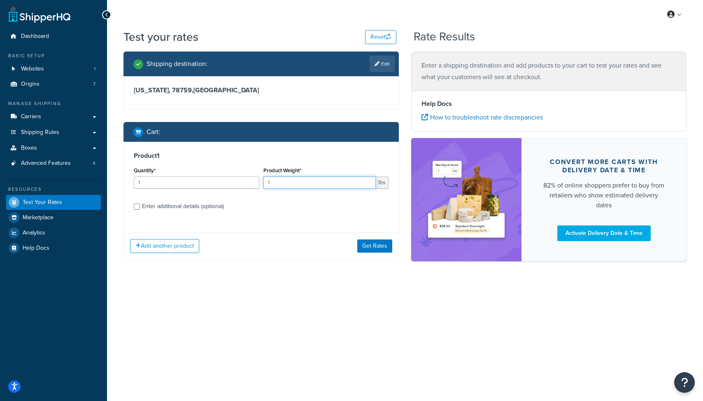
click at [283, 188] on input "1" at bounding box center [320, 182] width 113 height 12
click at [283, 187] on input "1" at bounding box center [320, 182] width 113 height 12
type input "2"
click at [220, 185] on input "1" at bounding box center [197, 182] width 126 height 12
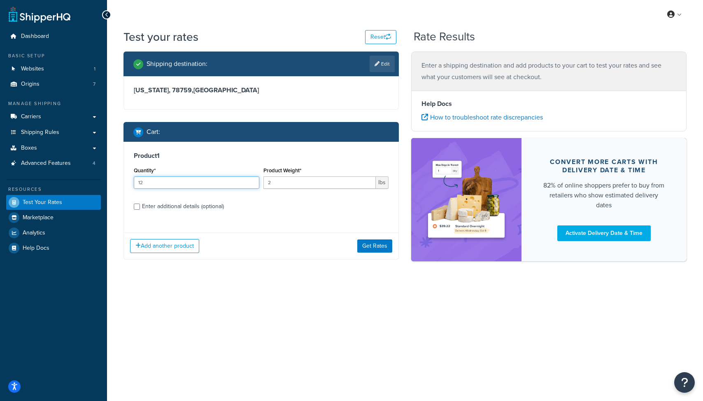
type input "1"
type input "250"
click at [189, 244] on button "Add another product" at bounding box center [164, 246] width 69 height 14
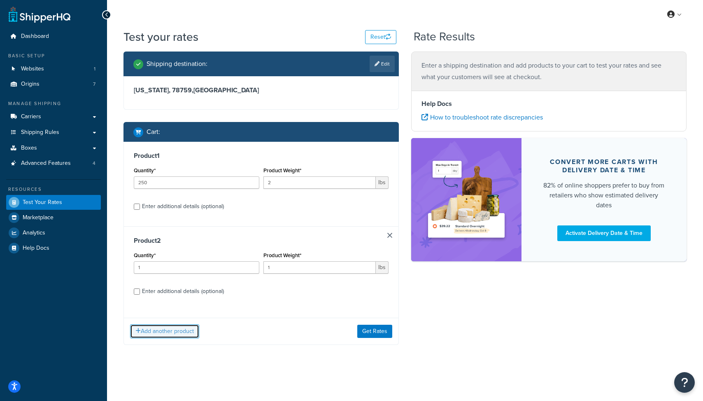
drag, startPoint x: 189, startPoint y: 244, endPoint x: 193, endPoint y: 243, distance: 4.1
click at [191, 244] on div "Product 1 Quantity* 250 Product Weight* 2 lbs Enter additional details (optiona…" at bounding box center [261, 243] width 275 height 203
click at [294, 295] on label "Enter additional details (optional)" at bounding box center [265, 290] width 247 height 13
click at [140, 294] on input "Enter additional details (optional)" at bounding box center [137, 291] width 6 height 6
checkbox input "true"
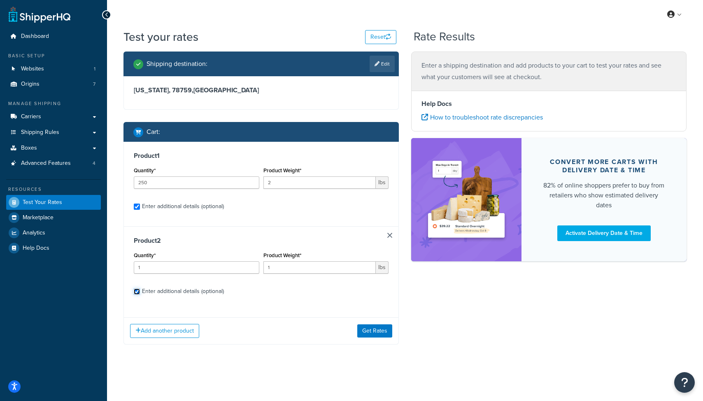
checkbox input "true"
select select "87042"
select select "60"
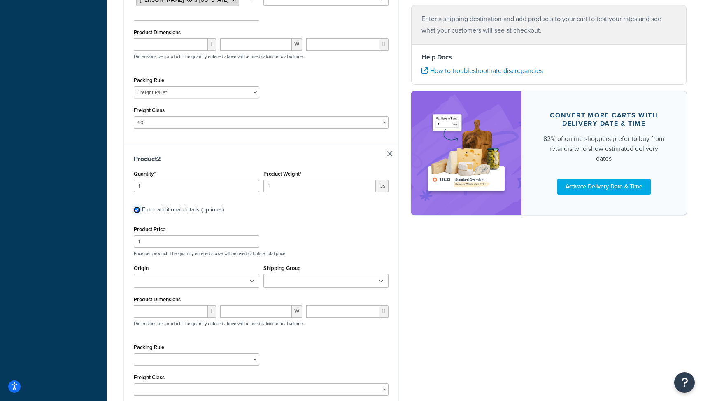
scroll to position [278, 0]
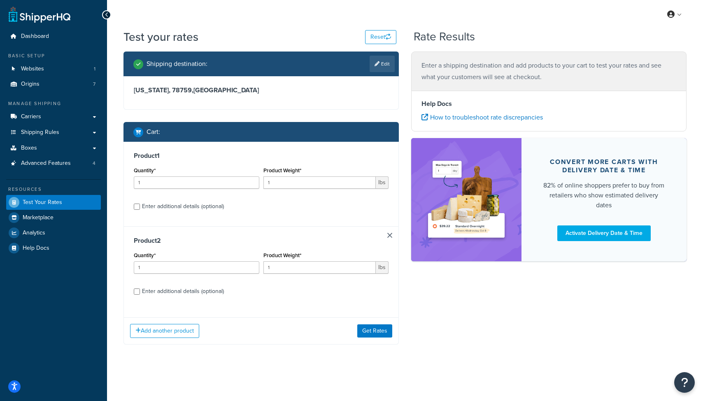
click at [390, 234] on link at bounding box center [389, 235] width 5 height 5
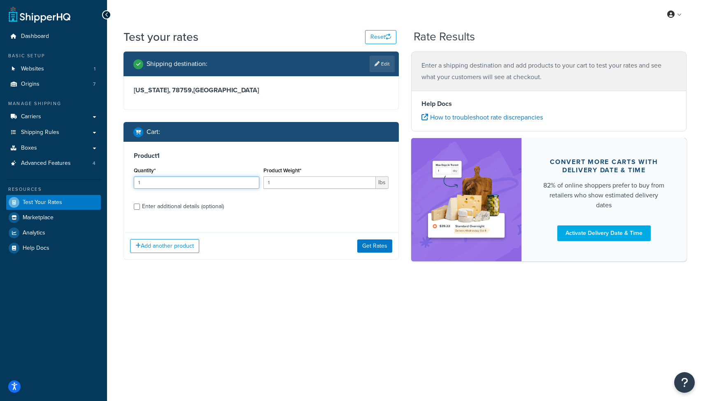
click at [203, 182] on input "1" at bounding box center [197, 182] width 126 height 12
type input "250"
drag, startPoint x: 306, startPoint y: 189, endPoint x: 306, endPoint y: 184, distance: 4.5
click at [306, 184] on div "Product Weight* 1 lbs" at bounding box center [326, 180] width 130 height 30
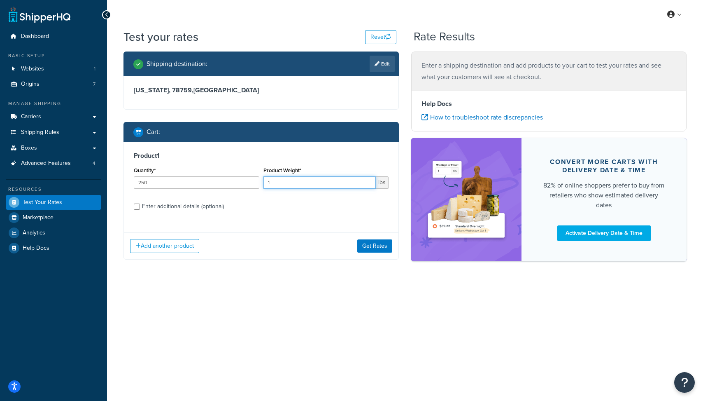
click at [306, 184] on input "1" at bounding box center [320, 182] width 113 height 12
type input "1.5"
click at [217, 207] on div "Enter additional details (optional)" at bounding box center [183, 207] width 82 height 12
click at [140, 207] on input "Enter additional details (optional)" at bounding box center [137, 206] width 6 height 6
checkbox input "true"
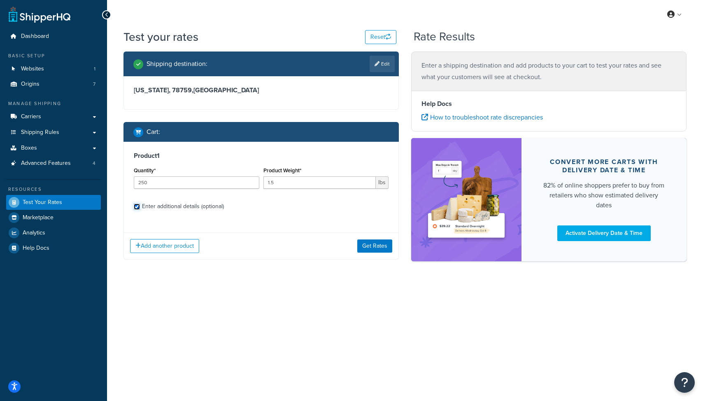
select select "87042"
select select "60"
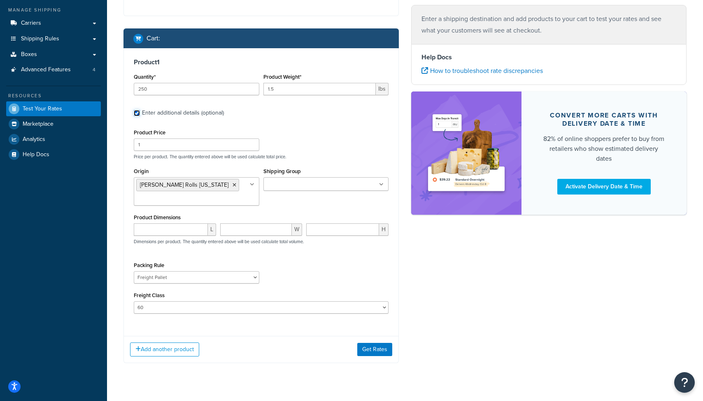
scroll to position [100, 0]
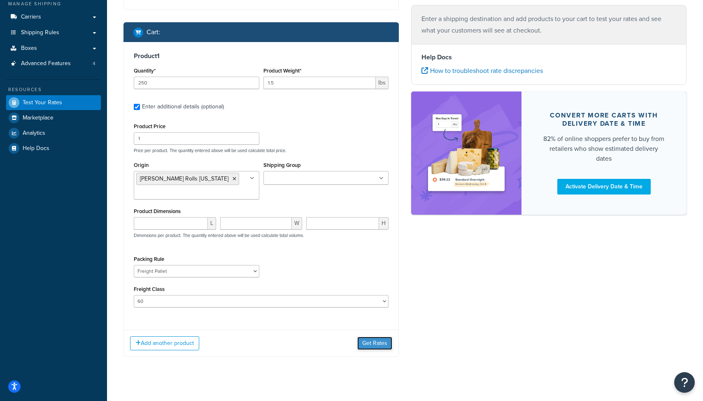
click at [359, 341] on button "Get Rates" at bounding box center [374, 342] width 35 height 13
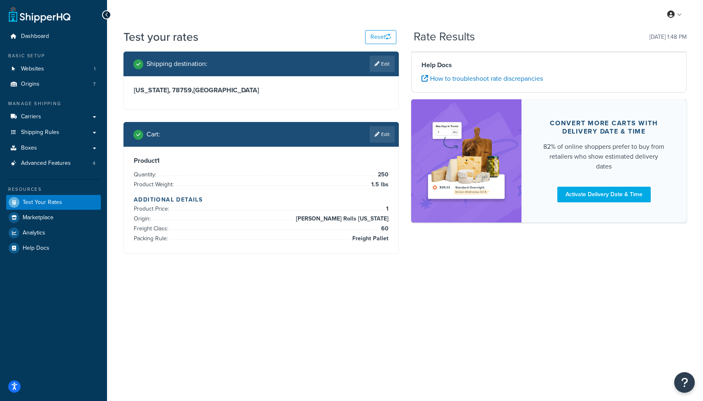
scroll to position [0, 0]
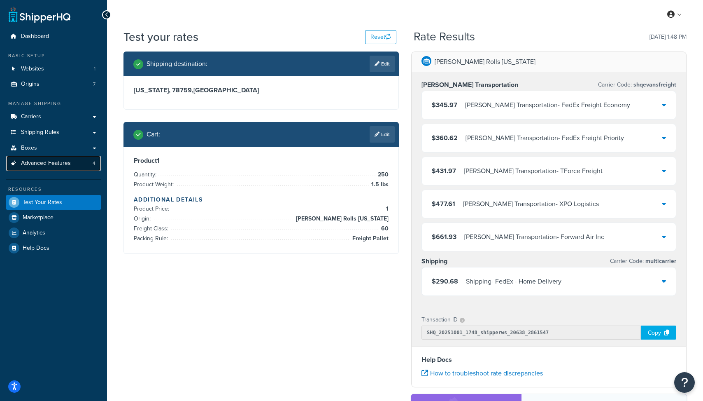
click at [62, 161] on span "Advanced Features" at bounding box center [46, 163] width 50 height 7
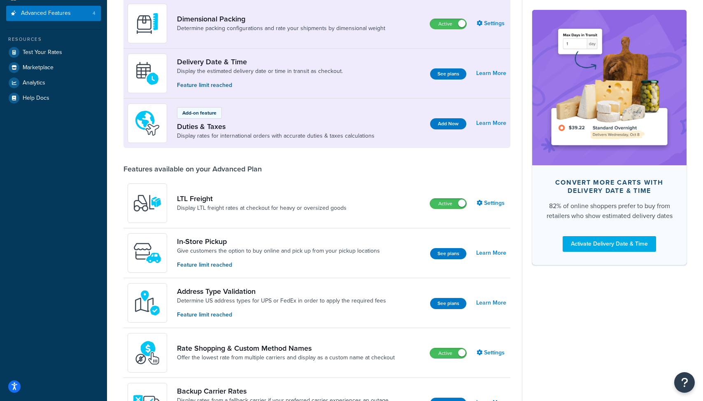
scroll to position [152, 0]
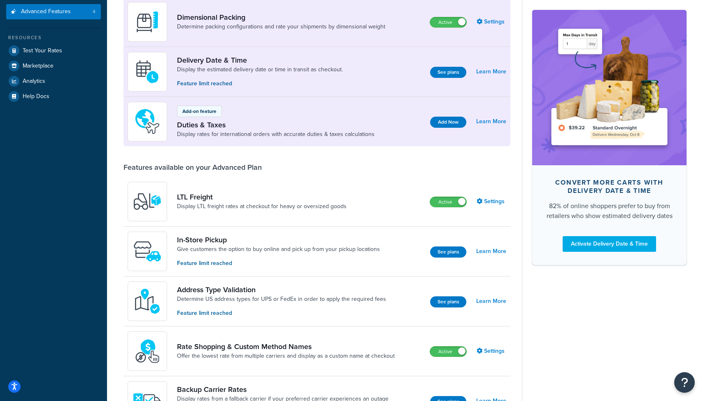
click at [251, 335] on div "Rate Shopping & Custom Method Names Offer the lowest rate from multiple carrier…" at bounding box center [265, 351] width 274 height 40
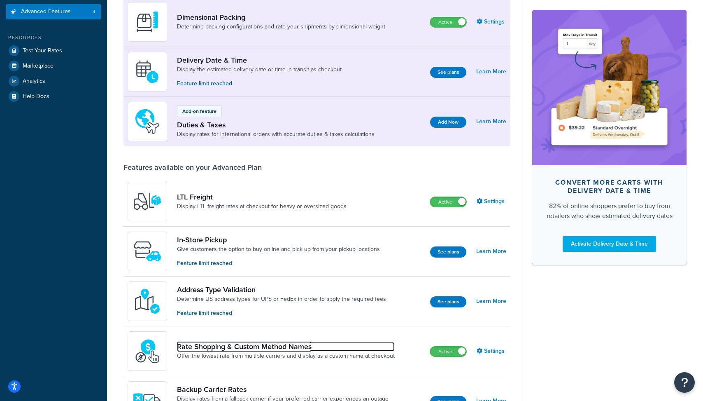
click at [249, 347] on link "Rate Shopping & Custom Method Names" at bounding box center [286, 346] width 218 height 9
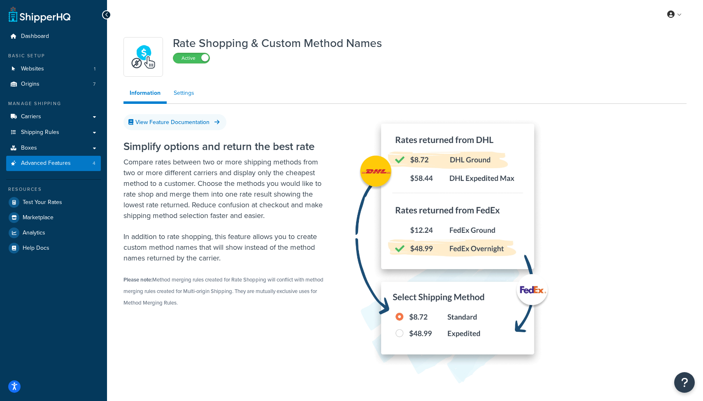
click at [181, 89] on link "Settings" at bounding box center [184, 93] width 33 height 16
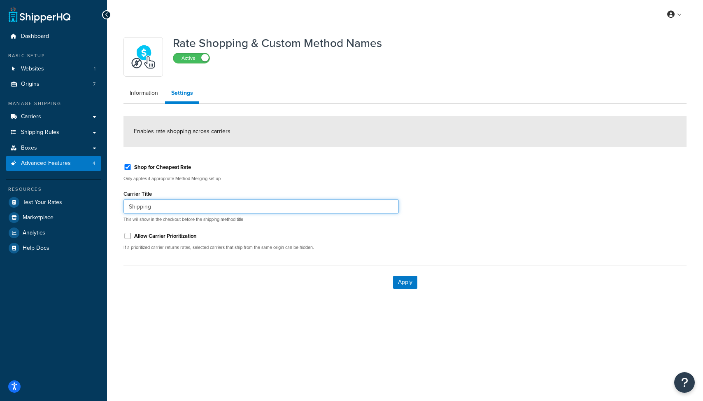
click at [217, 201] on input "Shipping" at bounding box center [261, 206] width 275 height 14
click at [248, 173] on div "Shop for Cheapest Rate Only applies if appropriate Method Merging set up" at bounding box center [261, 170] width 275 height 21
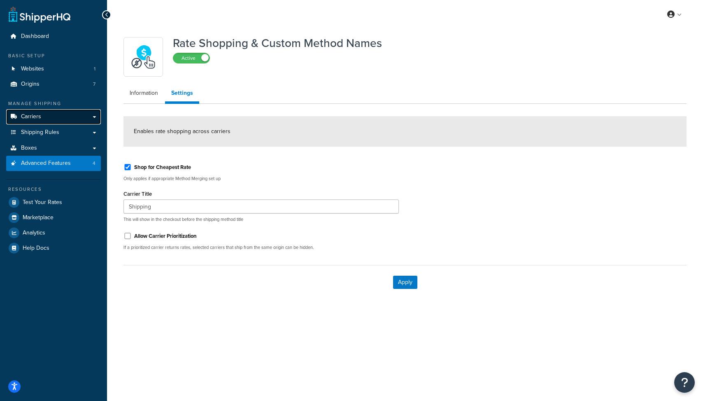
click at [59, 118] on link "Carriers" at bounding box center [53, 116] width 95 height 15
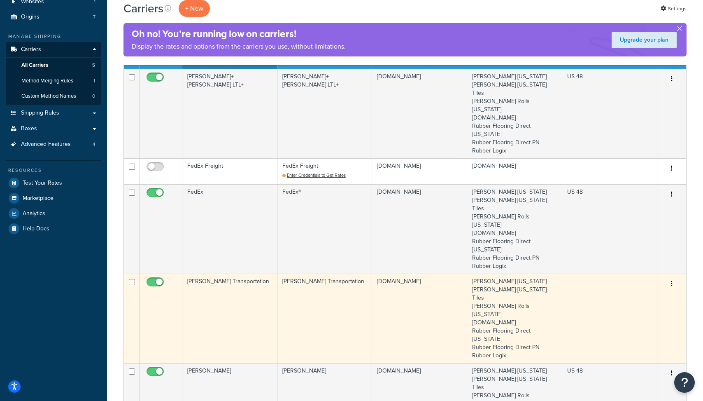
click at [216, 273] on td "[PERSON_NAME] Transportation" at bounding box center [229, 317] width 95 height 89
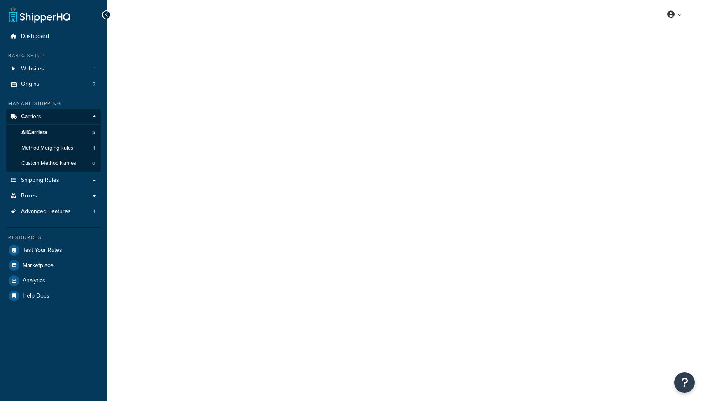
select select "evansFreight"
select select "PLT"
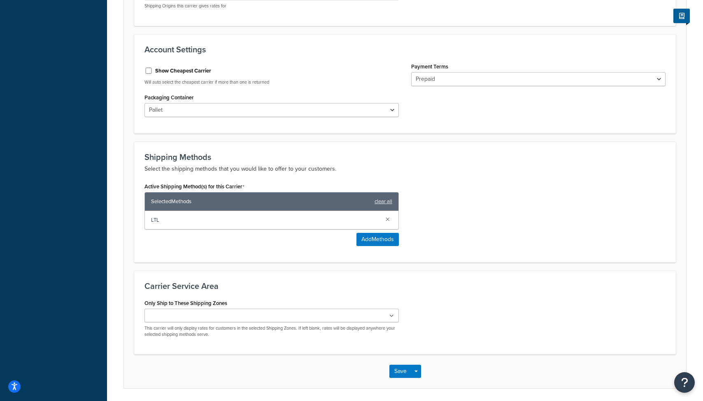
scroll to position [333, 0]
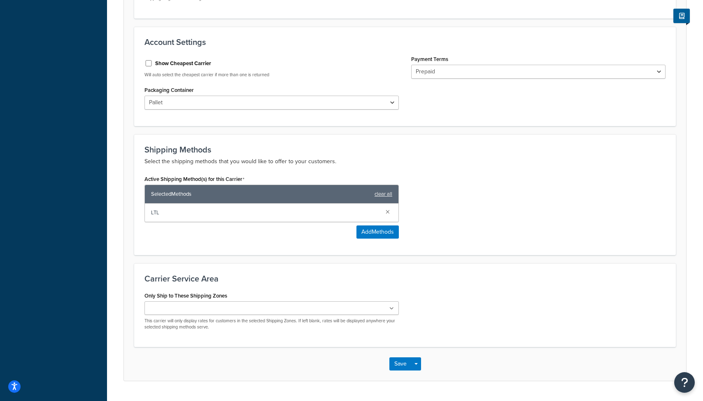
click at [216, 317] on p "This carrier will only display rates for customers in the selected Shipping Zon…" at bounding box center [272, 323] width 254 height 13
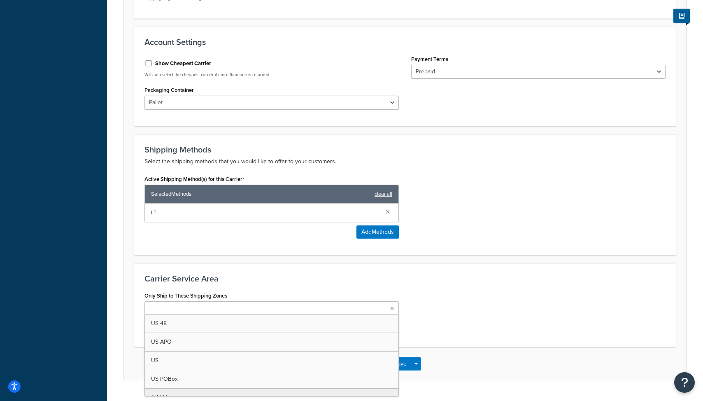
click at [218, 301] on ul at bounding box center [272, 308] width 254 height 14
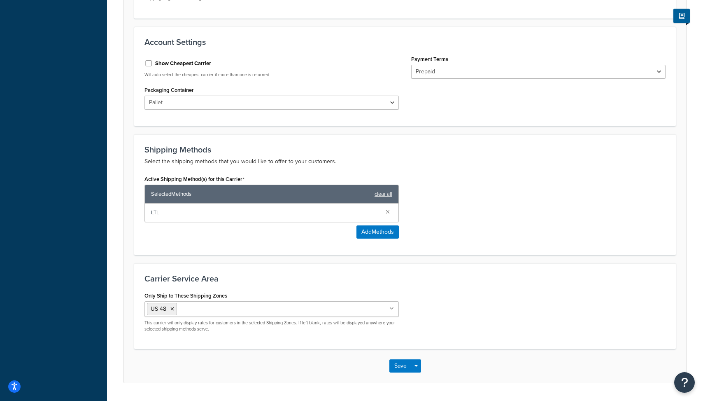
click at [266, 263] on div "Carrier Service Area Only Ship to These Shipping Zones US 48 US APO [GEOGRAPHIC…" at bounding box center [405, 306] width 542 height 86
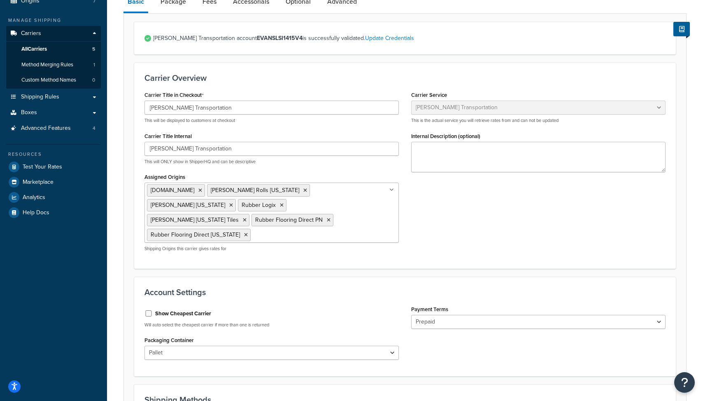
scroll to position [0, 0]
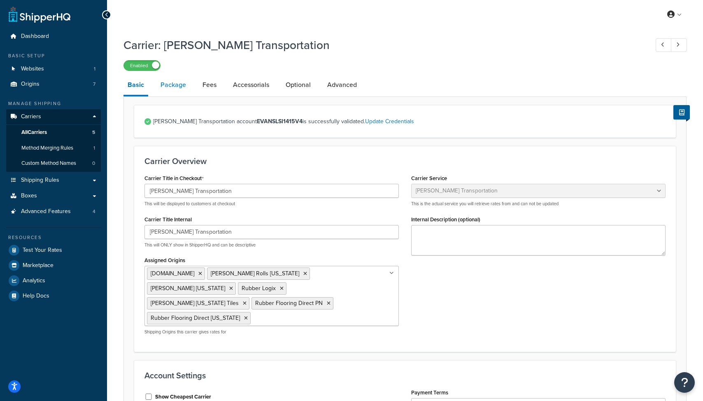
click at [168, 77] on link "Package" at bounding box center [173, 85] width 34 height 20
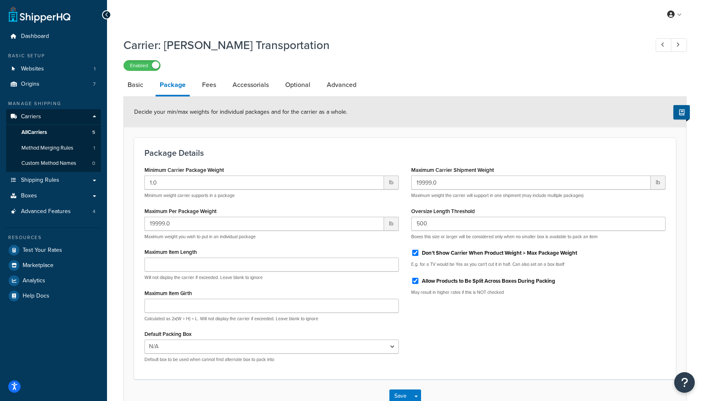
scroll to position [54, 0]
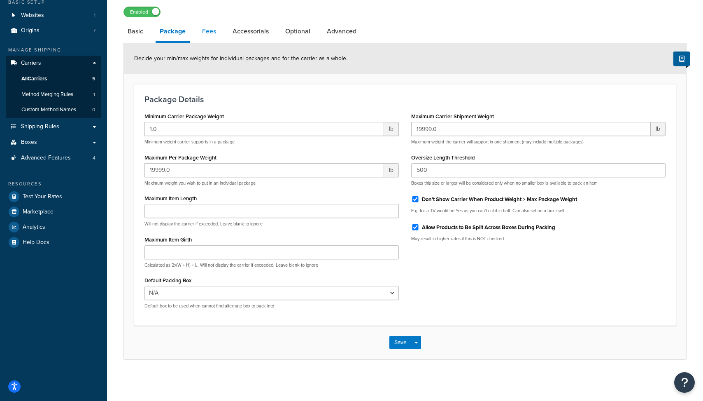
click at [210, 32] on link "Fees" at bounding box center [209, 31] width 22 height 20
select select "AFTER"
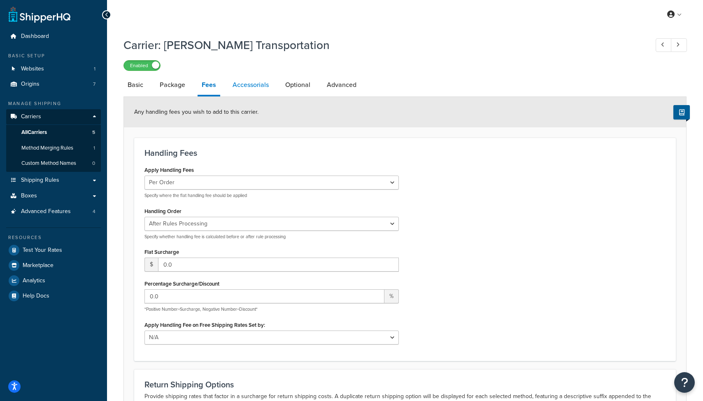
click at [244, 82] on link "Accessorials" at bounding box center [251, 85] width 44 height 20
select select "residential"
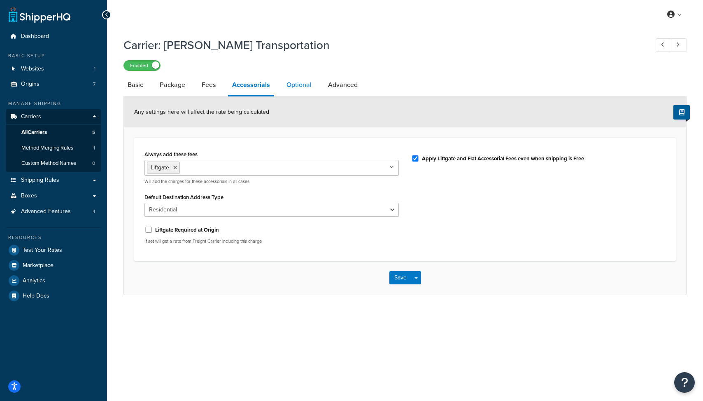
click at [296, 90] on link "Optional" at bounding box center [298, 85] width 33 height 20
select select "55"
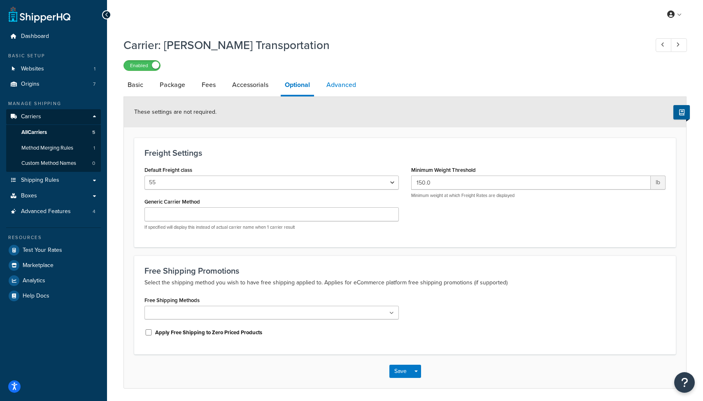
click at [336, 82] on link "Advanced" at bounding box center [341, 85] width 38 height 20
select select "false"
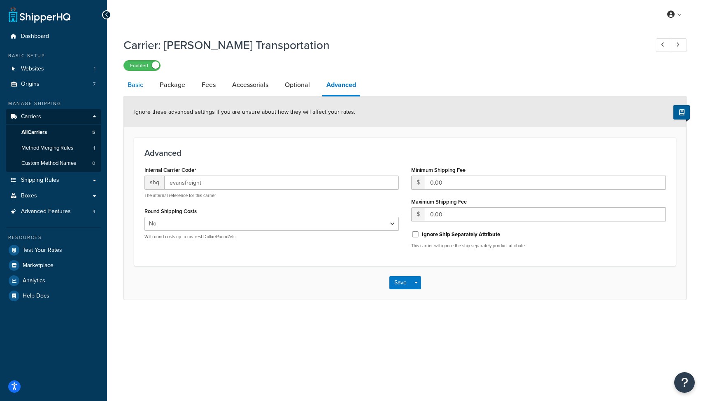
click at [134, 83] on link "Basic" at bounding box center [136, 85] width 24 height 20
select select "evansFreight"
select select "PLT"
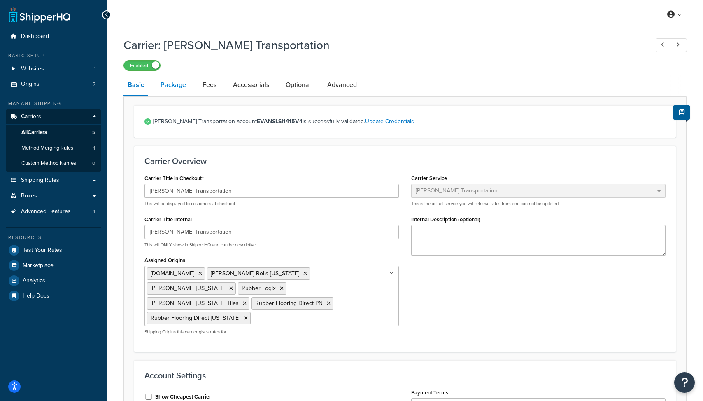
click at [173, 83] on link "Package" at bounding box center [173, 85] width 34 height 20
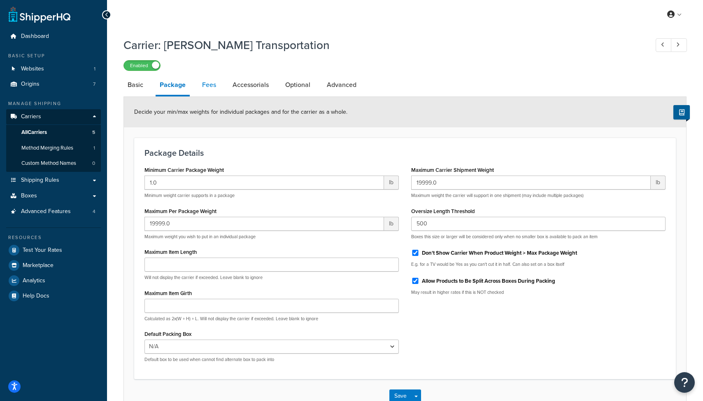
click at [208, 81] on link "Fees" at bounding box center [209, 85] width 22 height 20
select select "AFTER"
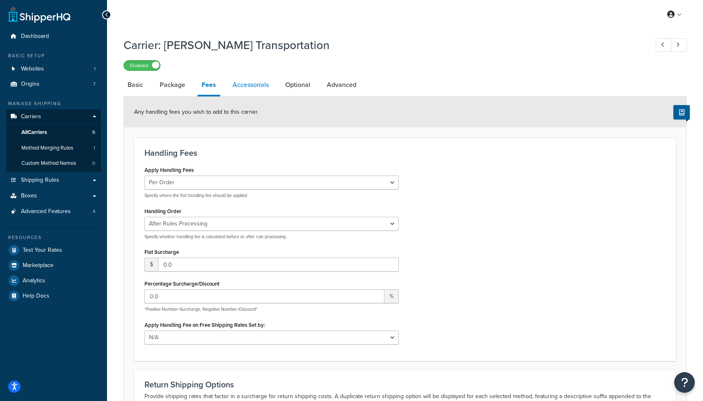
click at [250, 89] on link "Accessorials" at bounding box center [251, 85] width 44 height 20
select select "residential"
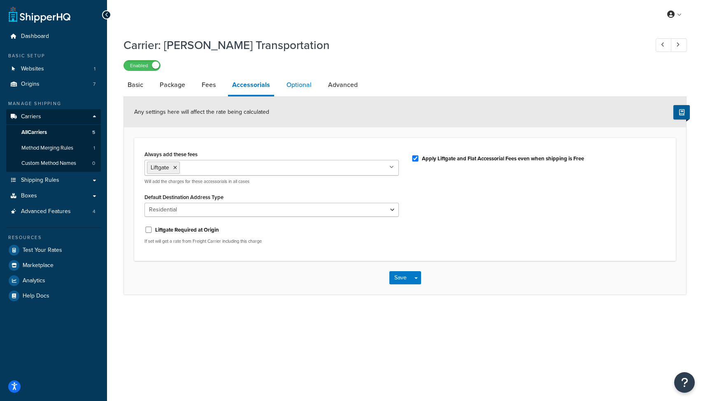
click at [299, 83] on link "Optional" at bounding box center [298, 85] width 33 height 20
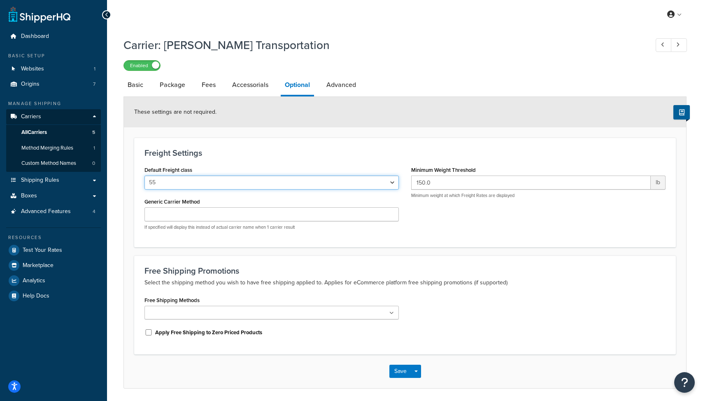
click at [197, 181] on select "50 55 60 65 70 77.5 85 92.5 100 110 125 150 175 200 250 300 400 500" at bounding box center [272, 182] width 254 height 14
select select "60"
click at [145, 176] on select "50 55 60 65 70 77.5 85 92.5 100 110 125 150 175 200 250 300 400 500" at bounding box center [272, 182] width 254 height 14
click at [340, 82] on link "Advanced" at bounding box center [341, 85] width 38 height 20
select select "false"
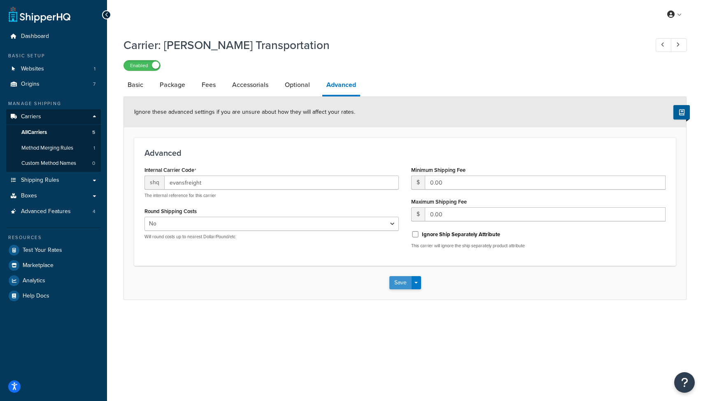
click at [404, 279] on button "Save" at bounding box center [401, 282] width 22 height 13
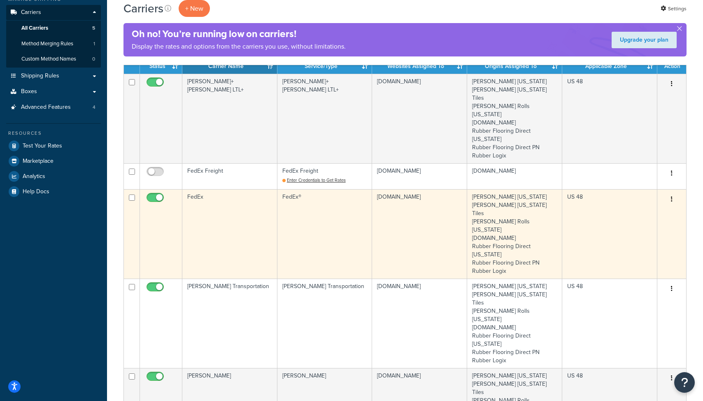
scroll to position [127, 0]
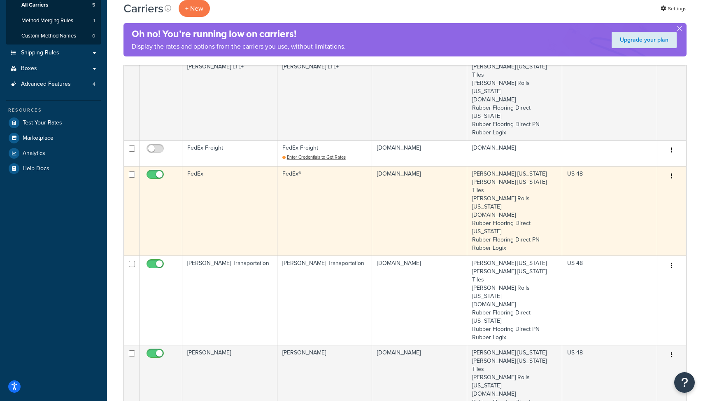
click at [213, 200] on td "FedEx" at bounding box center [229, 210] width 95 height 89
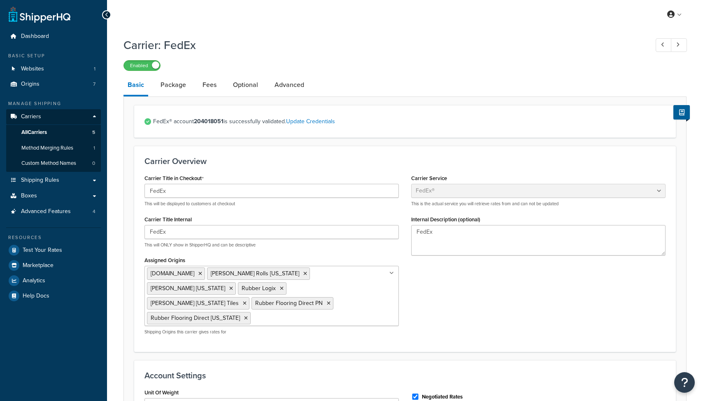
select select "fedEx"
select select "REGULAR_PICKUP"
select select "YOUR_PACKAGING"
click at [47, 134] on span "All Carriers" at bounding box center [34, 132] width 26 height 7
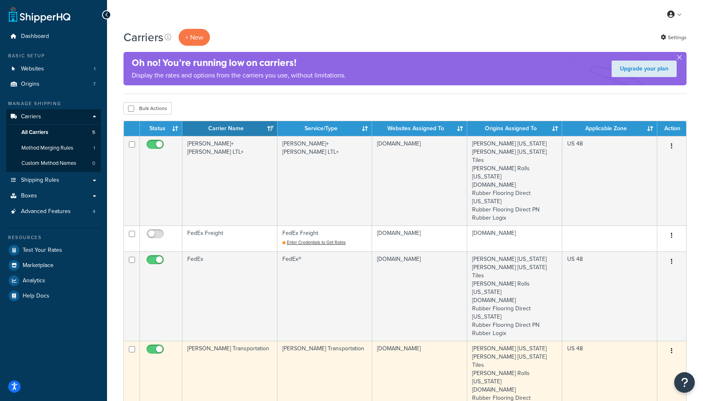
click at [238, 341] on td "[PERSON_NAME] Transportation" at bounding box center [229, 385] width 95 height 89
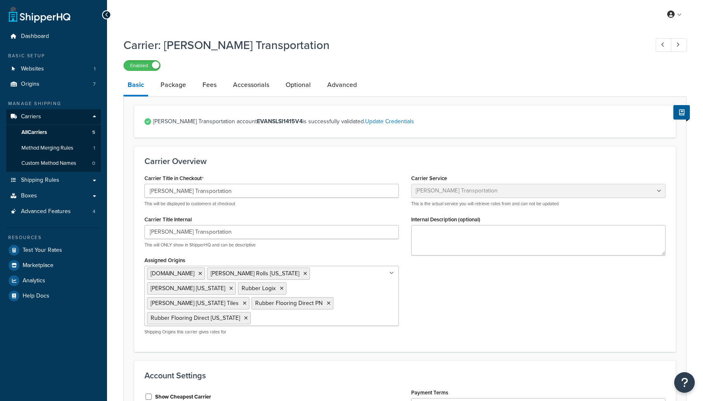
select select "evansFreight"
select select "PLT"
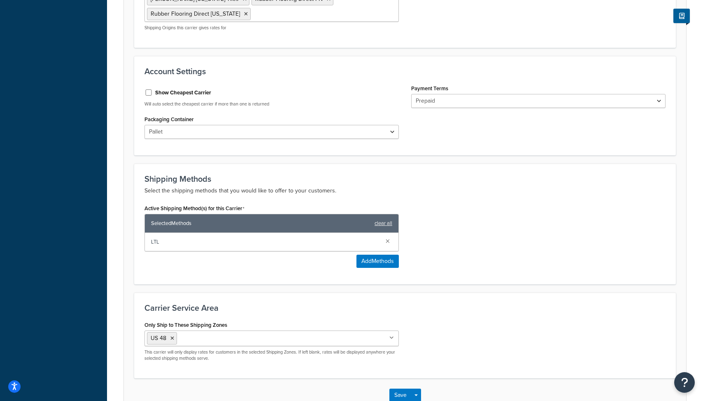
scroll to position [307, 0]
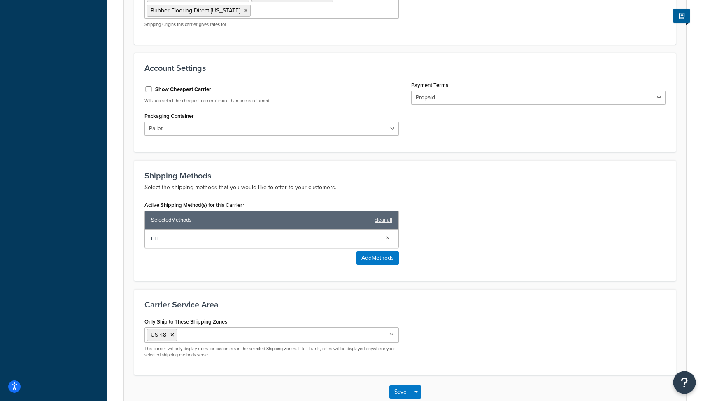
click at [689, 381] on button "Open Resource Center" at bounding box center [685, 382] width 23 height 23
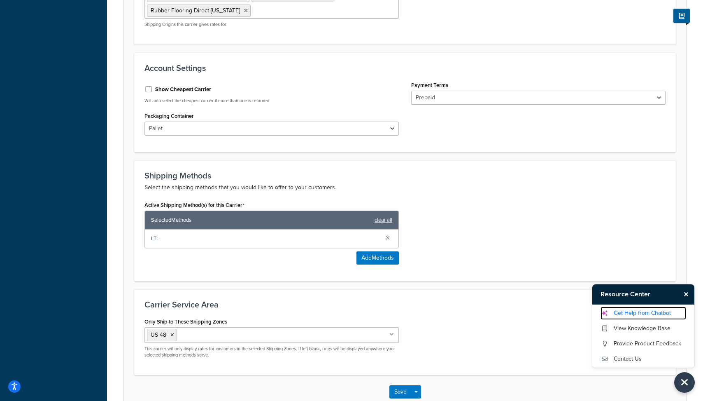
click at [639, 309] on link "Get Help from Chatbot" at bounding box center [644, 312] width 86 height 13
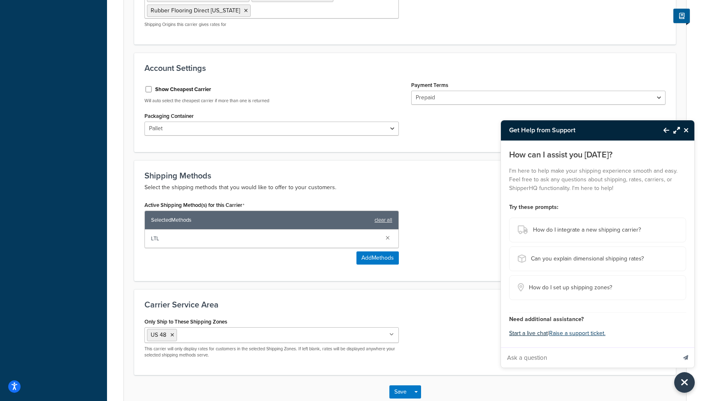
click at [535, 329] on button "Start a live chat" at bounding box center [528, 333] width 39 height 12
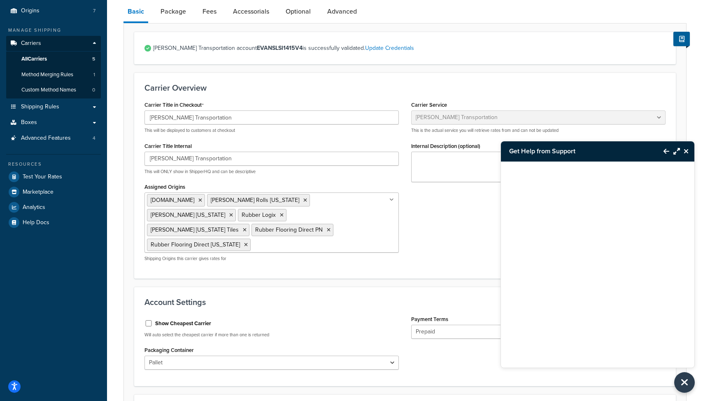
scroll to position [41, 0]
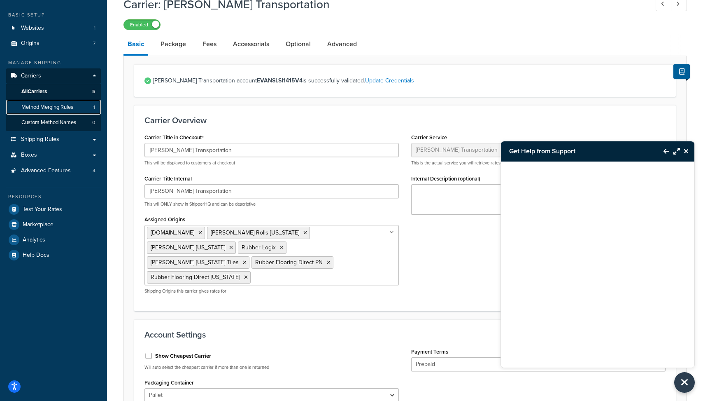
click at [41, 110] on link "Method Merging Rules 1" at bounding box center [53, 107] width 95 height 15
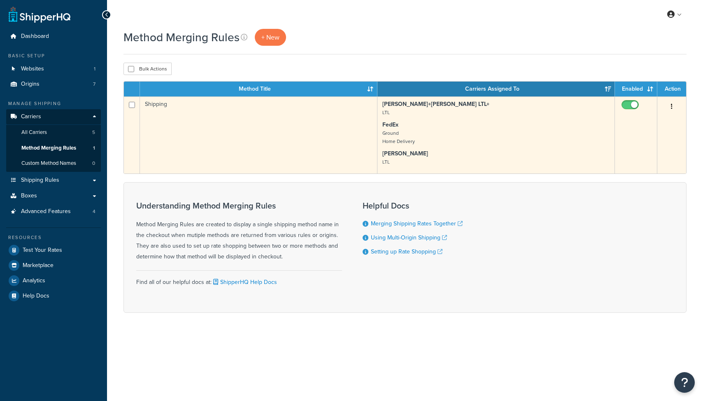
click at [284, 162] on td "Shipping" at bounding box center [259, 134] width 238 height 77
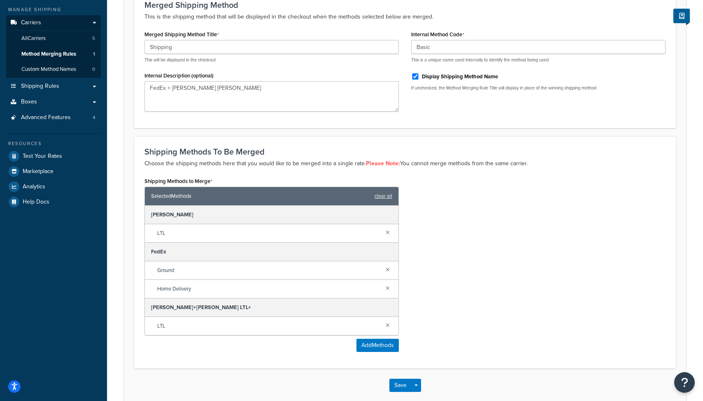
scroll to position [121, 0]
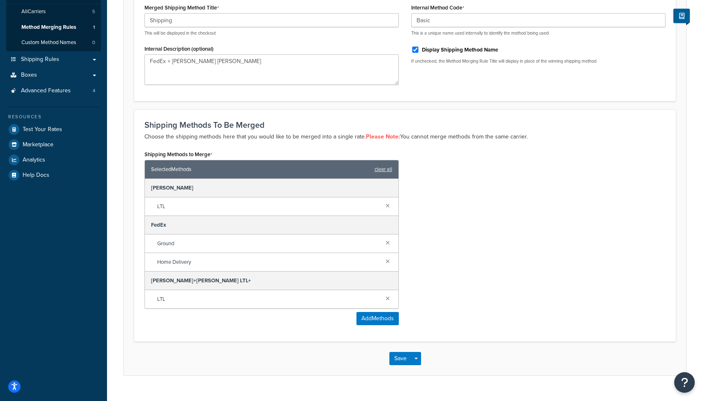
click at [390, 331] on div "Shipping Methods To Be Merged Choose the shipping methods here that you would l…" at bounding box center [405, 226] width 542 height 232
click at [385, 321] on button "Add Methods" at bounding box center [378, 318] width 42 height 13
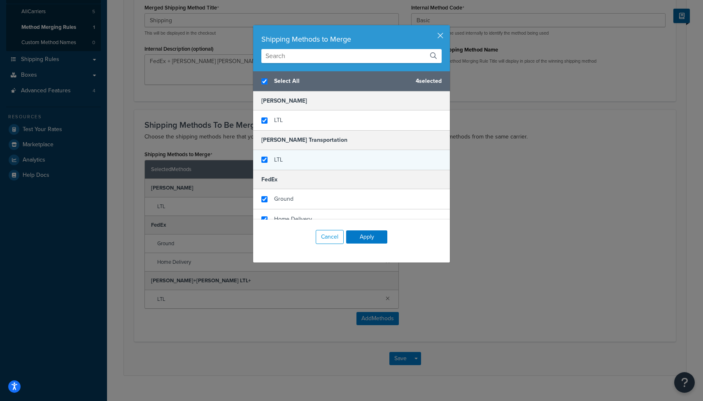
checkbox input "true"
click at [315, 154] on div "LTL" at bounding box center [351, 160] width 197 height 20
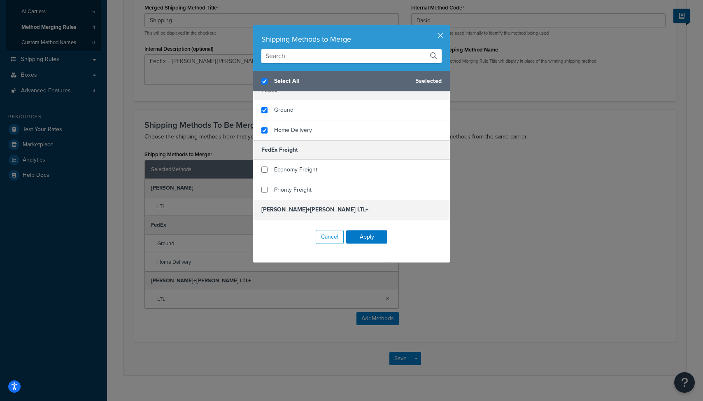
scroll to position [108, 0]
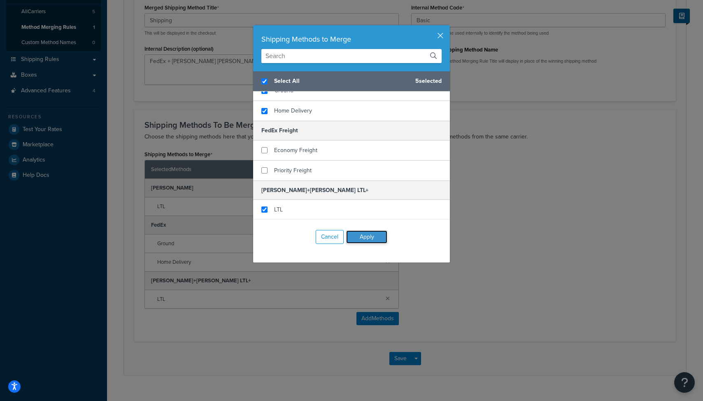
click at [372, 235] on button "Apply" at bounding box center [366, 236] width 41 height 13
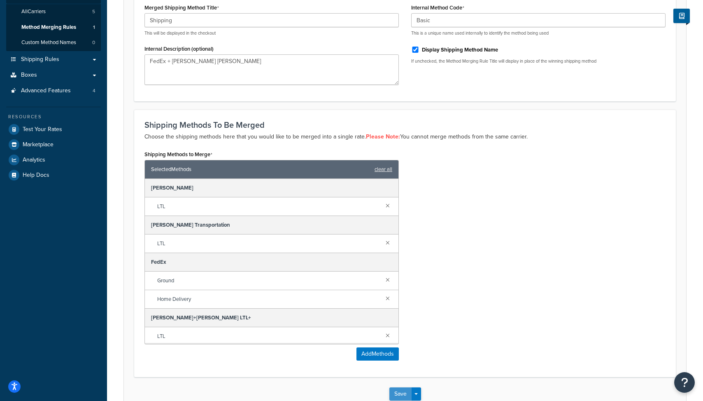
click at [402, 396] on button "Save" at bounding box center [401, 393] width 22 height 13
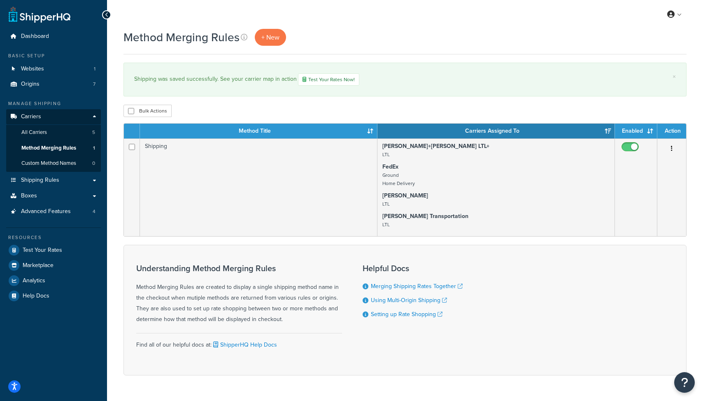
click at [700, 389] on div "Method Merging Rules + New × Shipping was saved successfully. See your carrier …" at bounding box center [405, 216] width 596 height 375
click at [688, 386] on button "Open Resource Center" at bounding box center [685, 382] width 23 height 23
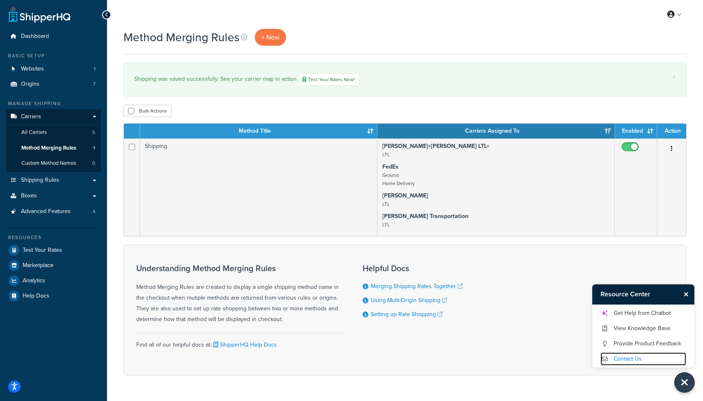
click at [641, 361] on link "Contact Us" at bounding box center [644, 358] width 86 height 13
click at [625, 317] on link "Get Help from Chatbot" at bounding box center [644, 312] width 86 height 13
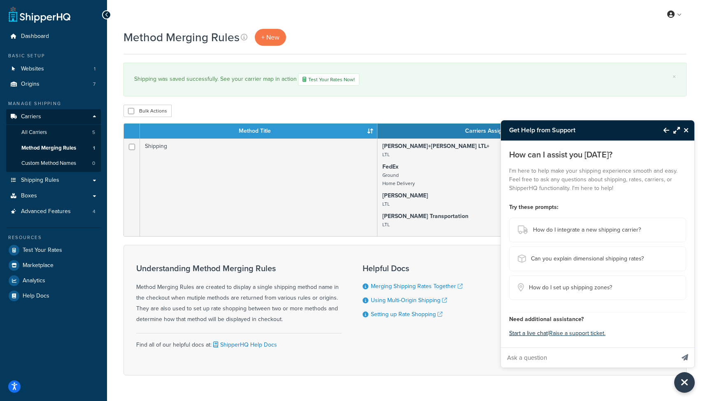
click at [538, 332] on button "Start a live chat" at bounding box center [528, 333] width 39 height 12
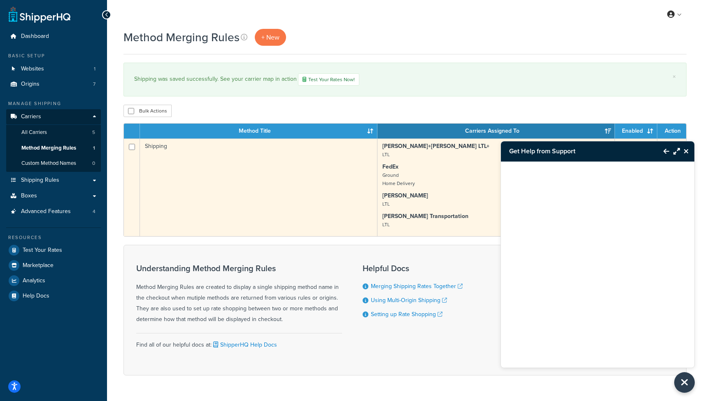
click at [411, 174] on p "FedEx Ground Home Delivery" at bounding box center [496, 175] width 227 height 25
click at [250, 186] on td "Shipping" at bounding box center [259, 187] width 238 height 98
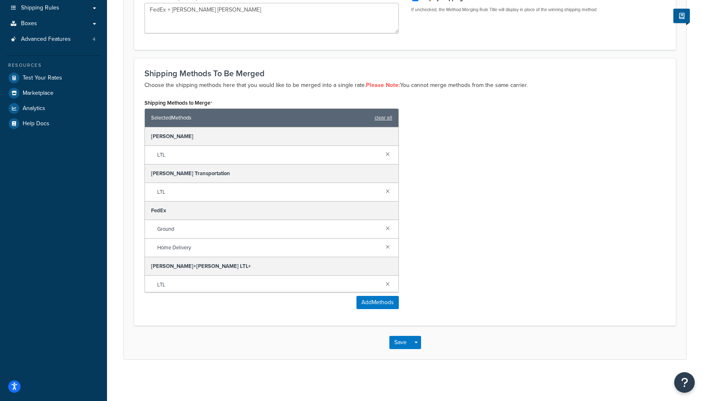
scroll to position [172, 0]
click at [687, 384] on icon "Open Resource Center" at bounding box center [685, 382] width 8 height 12
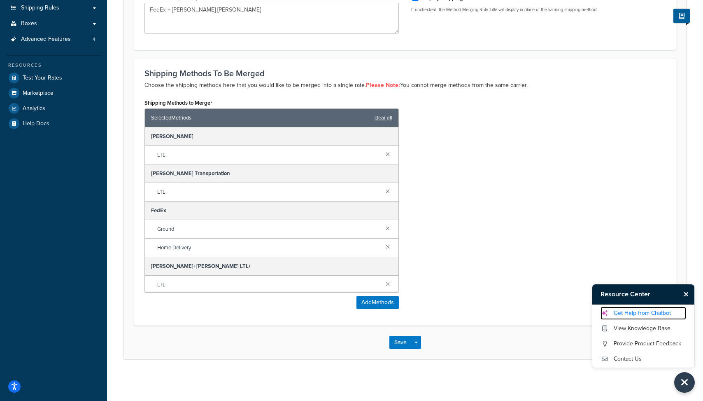
click at [634, 313] on link "Get Help from Chatbot" at bounding box center [644, 312] width 86 height 13
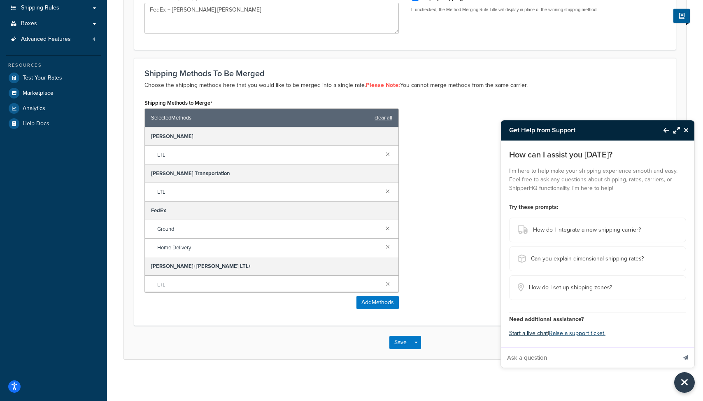
click at [520, 332] on button "Start a live chat" at bounding box center [528, 333] width 39 height 12
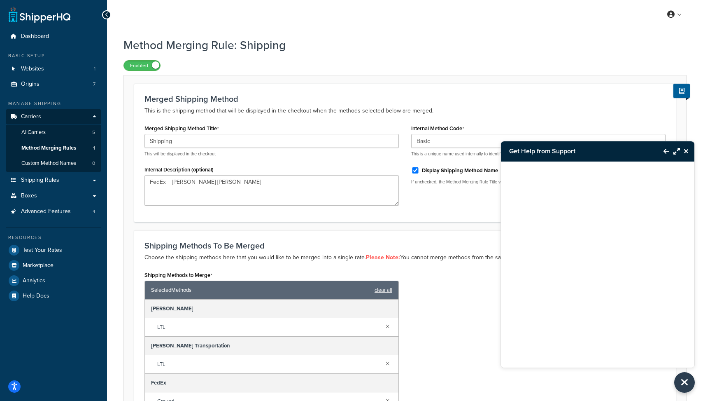
scroll to position [173, 0]
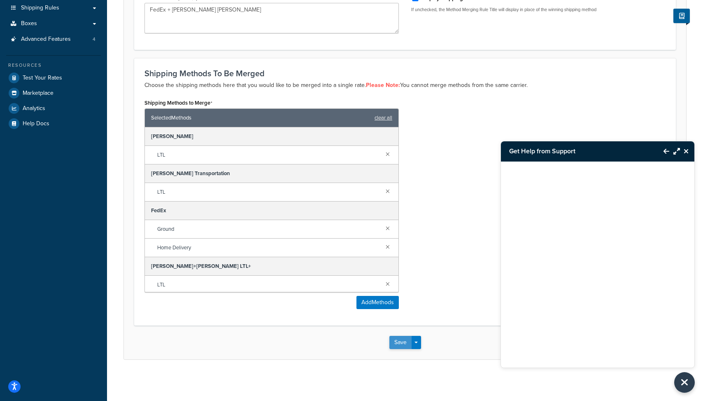
click at [405, 343] on button "Save" at bounding box center [401, 342] width 22 height 13
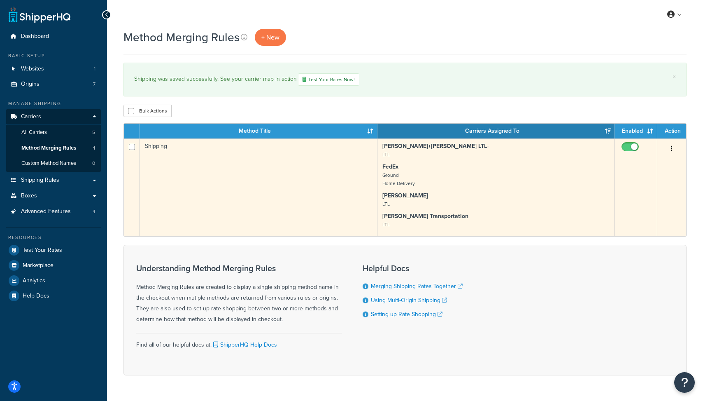
click at [357, 212] on td "Shipping" at bounding box center [259, 187] width 238 height 98
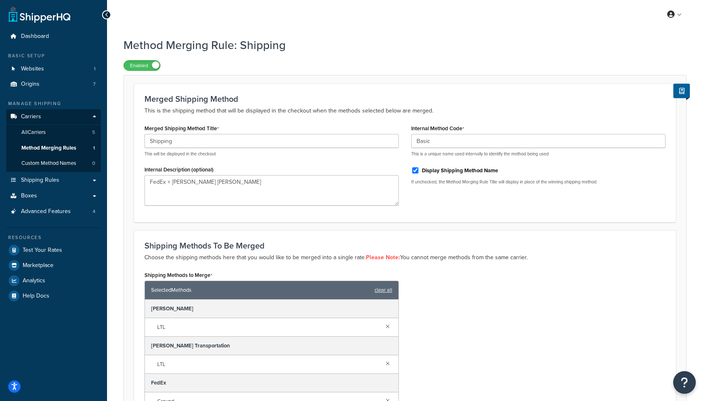
click at [691, 383] on button "Open Resource Center" at bounding box center [685, 382] width 23 height 23
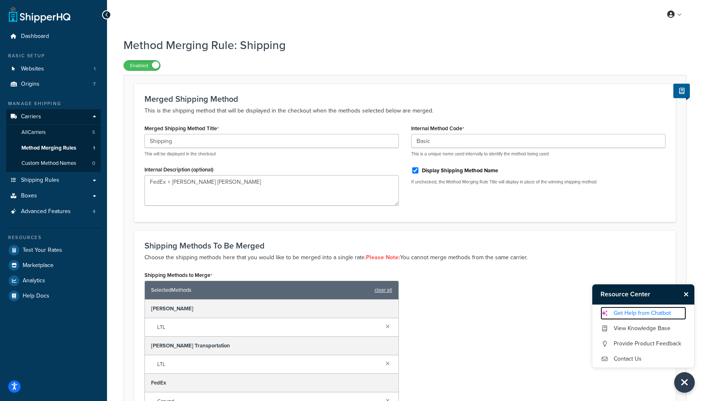
click at [648, 310] on link "Get Help from Chatbot" at bounding box center [644, 312] width 86 height 13
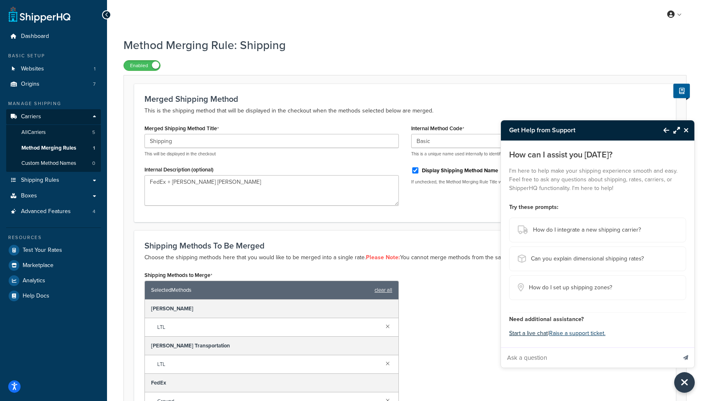
click at [524, 335] on button "Start a live chat" at bounding box center [528, 333] width 39 height 12
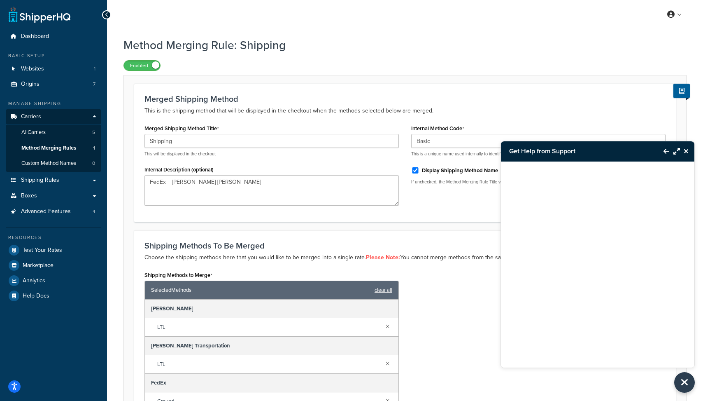
click at [174, 23] on div "Get Help from Support My Profile Billing Global Settings Contact Us Logout" at bounding box center [405, 14] width 596 height 29
click at [56, 167] on link "Custom Method Names 0" at bounding box center [53, 163] width 95 height 15
click at [67, 165] on span "Custom Method Names" at bounding box center [48, 163] width 55 height 7
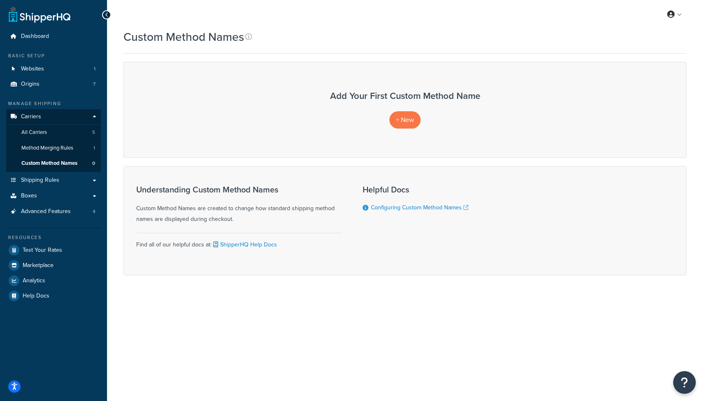
click at [684, 387] on icon "Open Resource Center" at bounding box center [685, 382] width 8 height 12
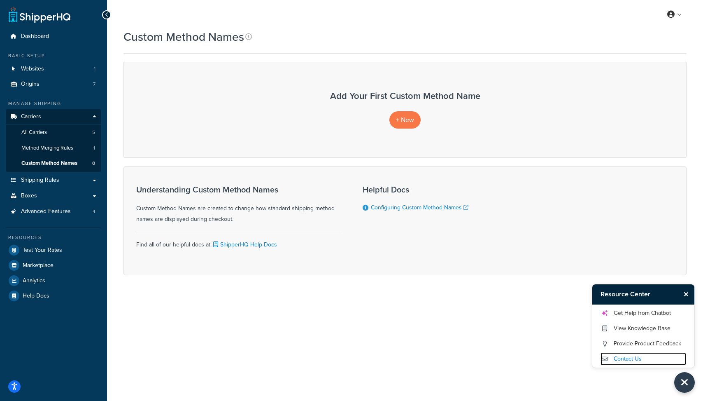
click at [634, 363] on link "Contact Us" at bounding box center [644, 358] width 86 height 13
click at [643, 313] on link "Get Help from Chatbot" at bounding box center [644, 312] width 86 height 13
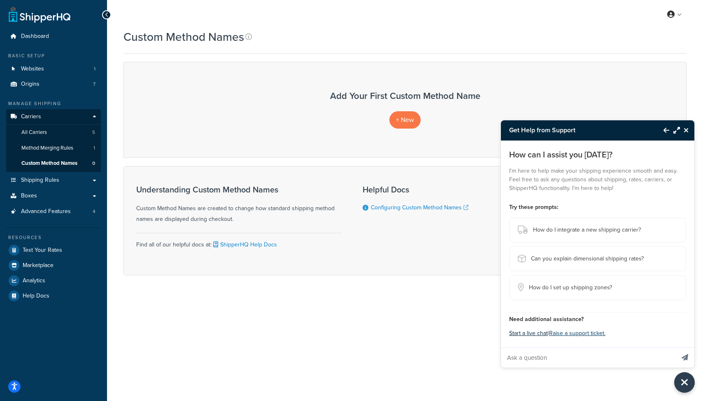
click at [534, 335] on button "Start a live chat" at bounding box center [528, 333] width 39 height 12
